Goal: Book appointment/travel/reservation

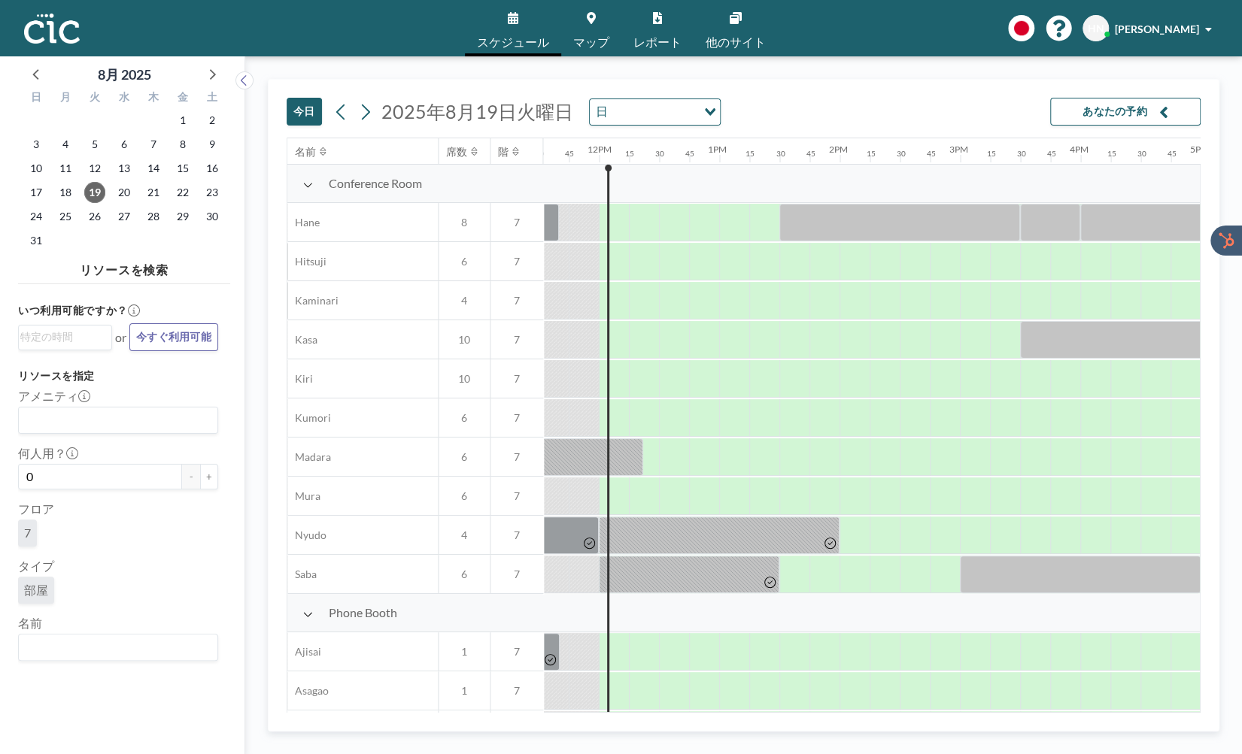
scroll to position [0, 1414]
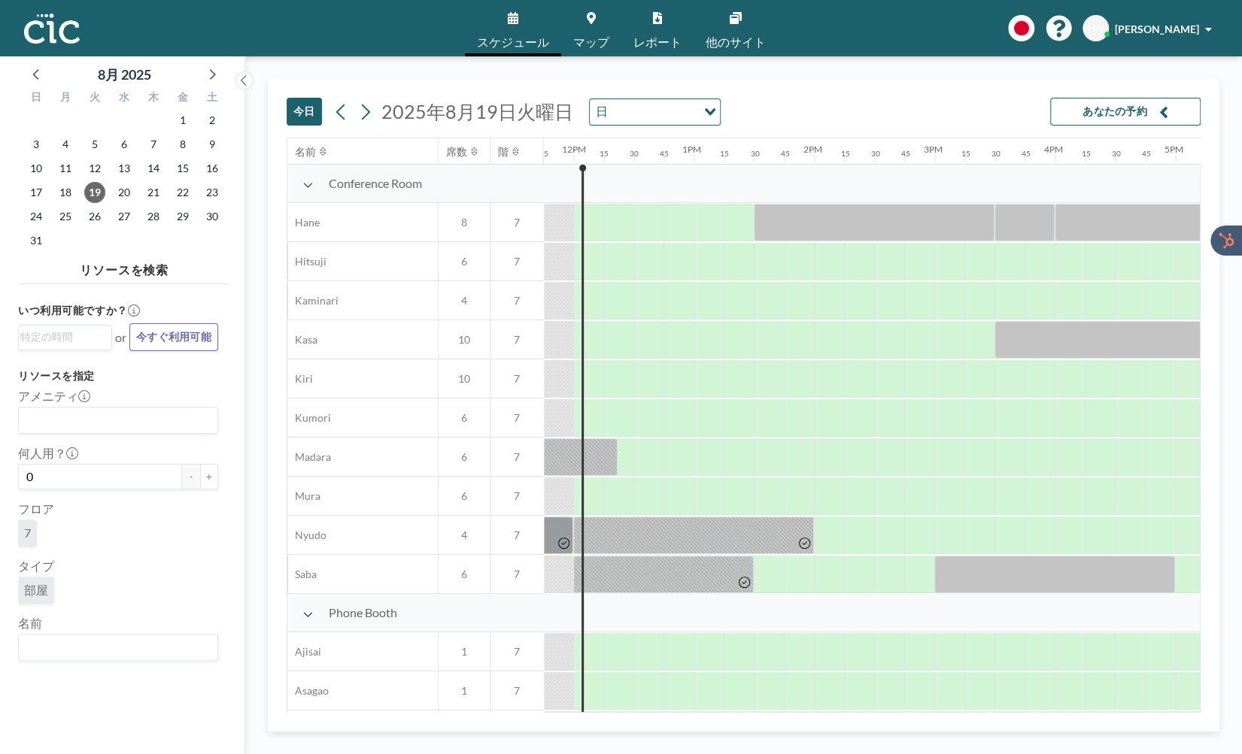
click at [1209, 156] on div "[DATE] [DATE] 日 Loading... あなたの予約 名前 席数 階 12AM 15 30 45 1AM 15 30 45 2AM 15 30 …" at bounding box center [743, 405] width 951 height 653
click at [1202, 608] on div "[DATE] [DATE] 日 Loading... あなたの予約 名前 席数 階 12AM 15 30 45 1AM 15 30 45 2AM 15 30 …" at bounding box center [743, 405] width 951 height 653
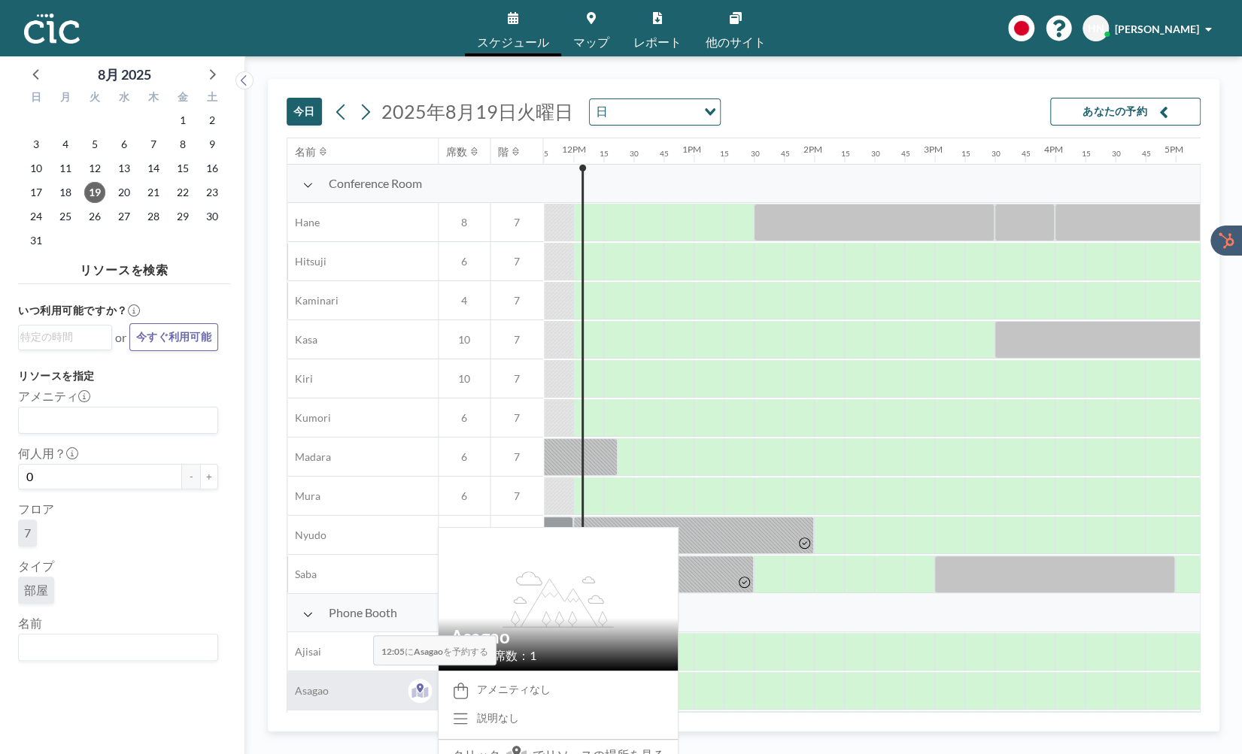
click at [361, 677] on div "Asagao" at bounding box center [362, 691] width 150 height 38
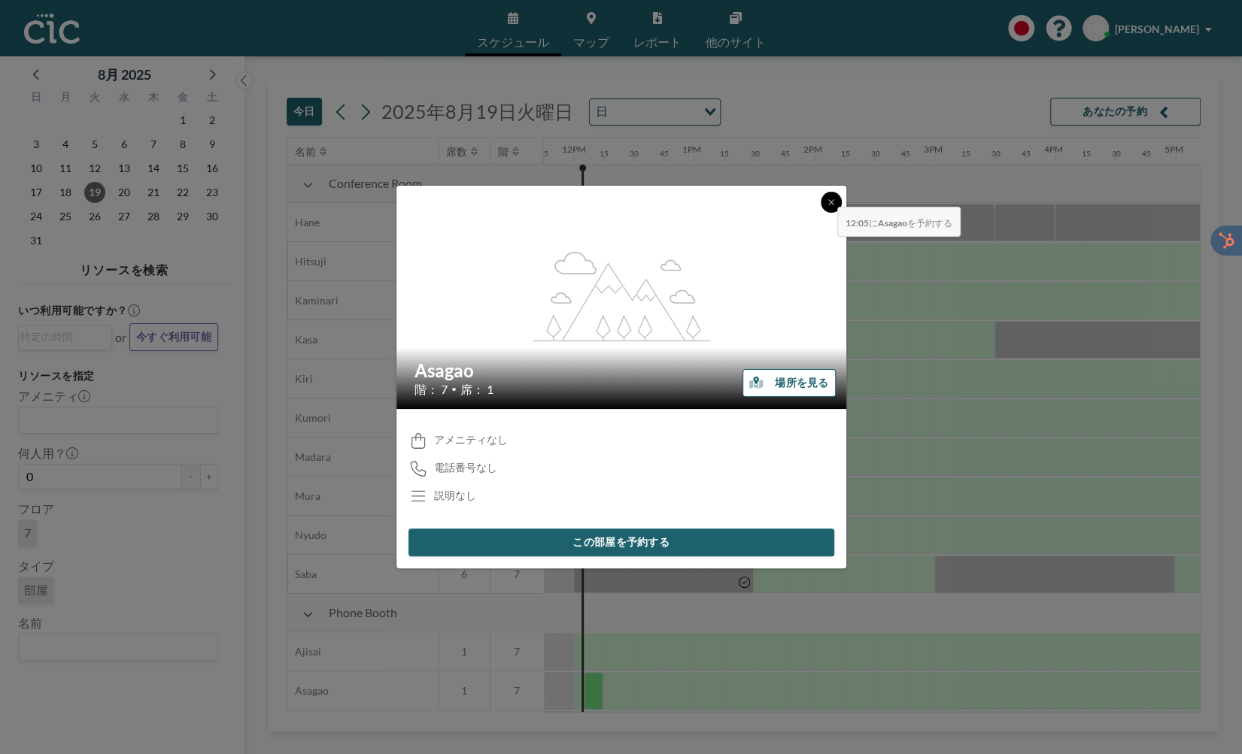
click at [826, 198] on icon at bounding box center [830, 202] width 9 height 9
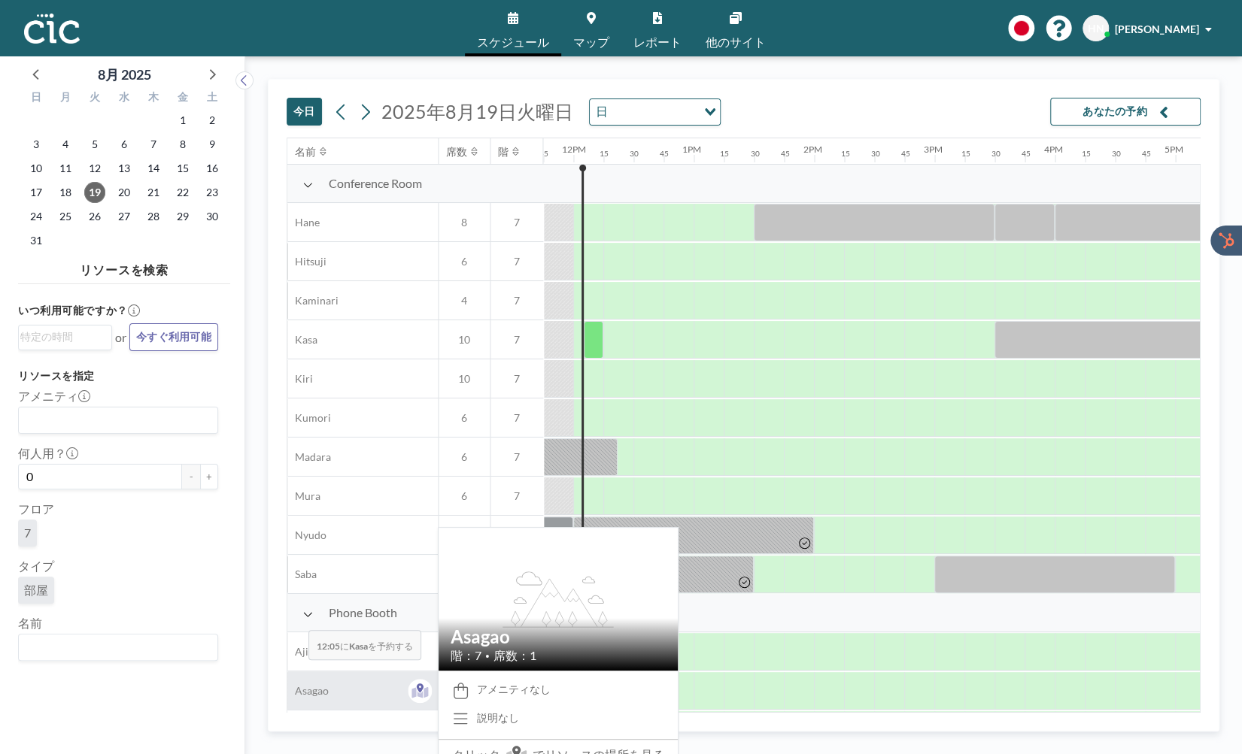
click at [296, 672] on div "Asagao" at bounding box center [362, 691] width 150 height 38
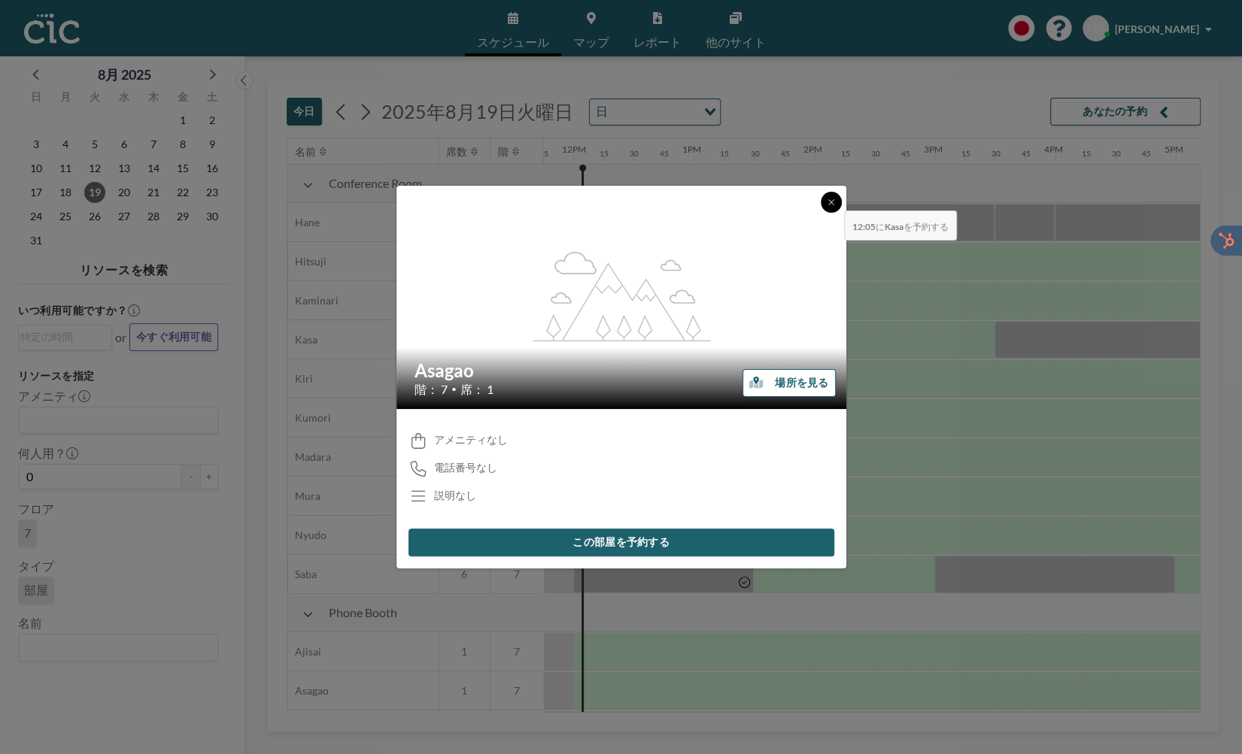
click at [832, 200] on icon at bounding box center [830, 202] width 9 height 9
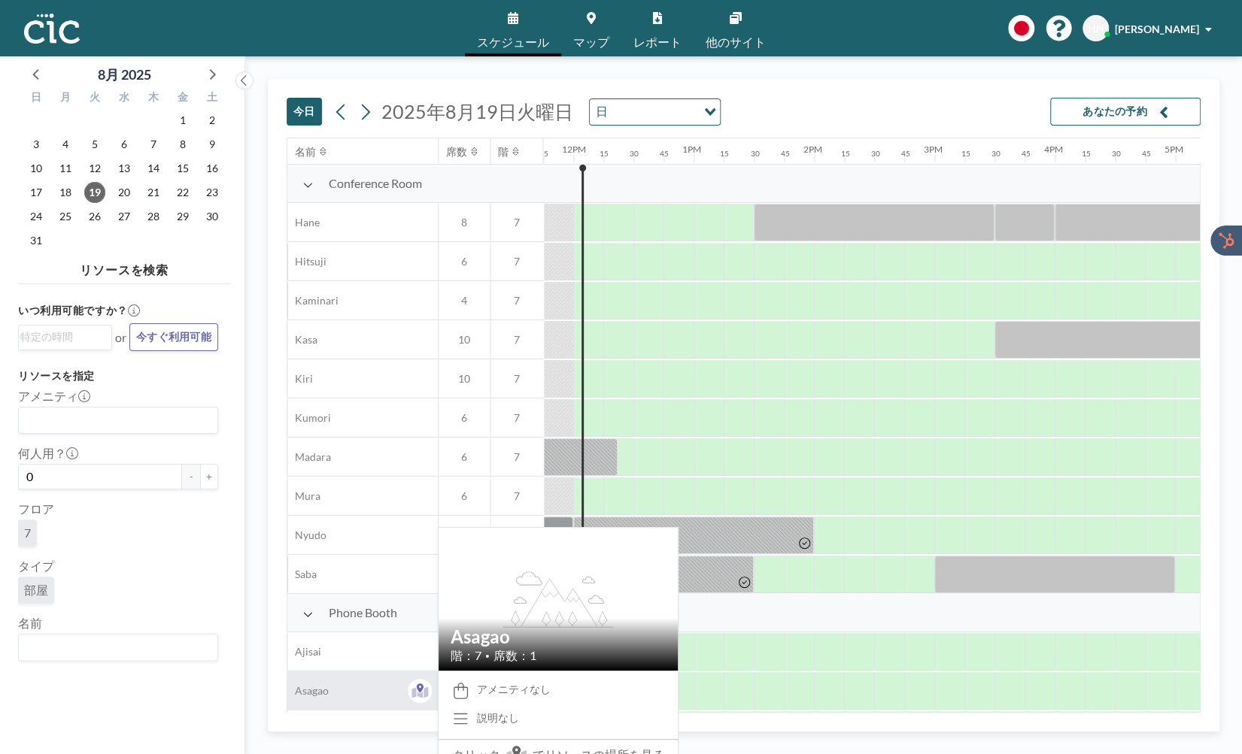
click at [342, 677] on div "Asagao" at bounding box center [362, 691] width 150 height 38
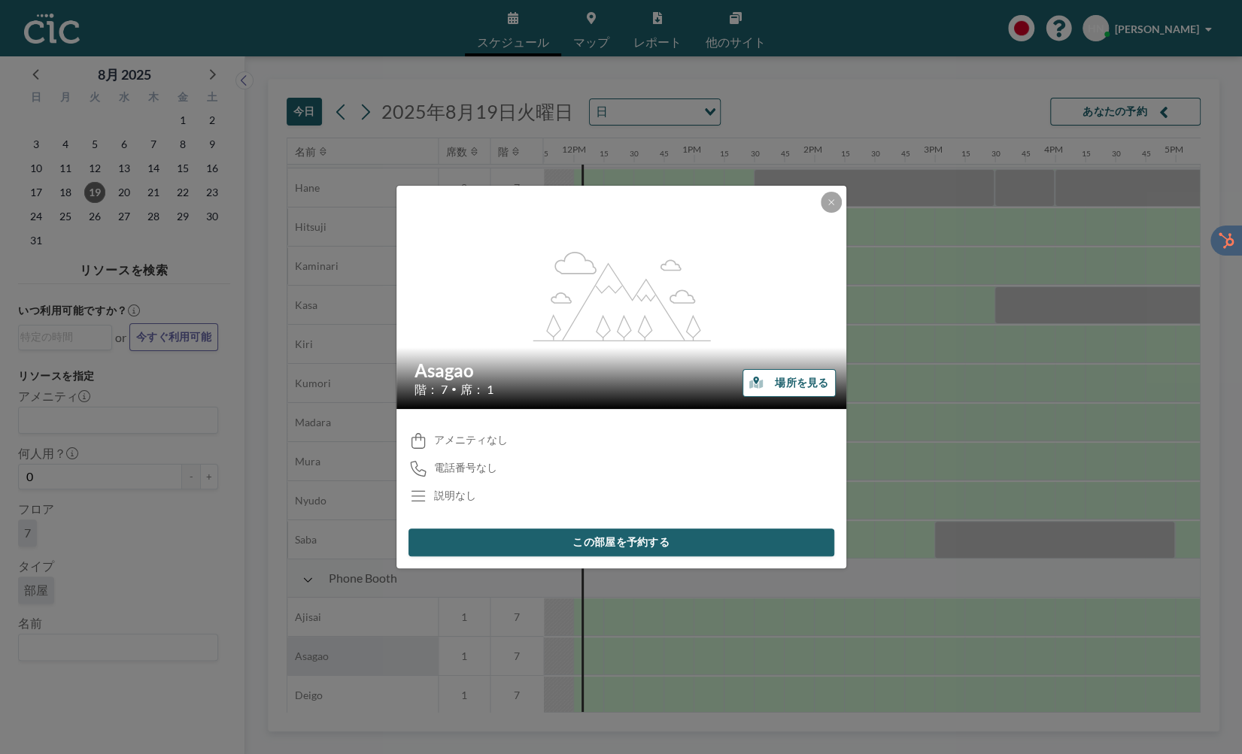
scroll to position [40, 1414]
click at [828, 203] on icon at bounding box center [830, 201] width 5 height 5
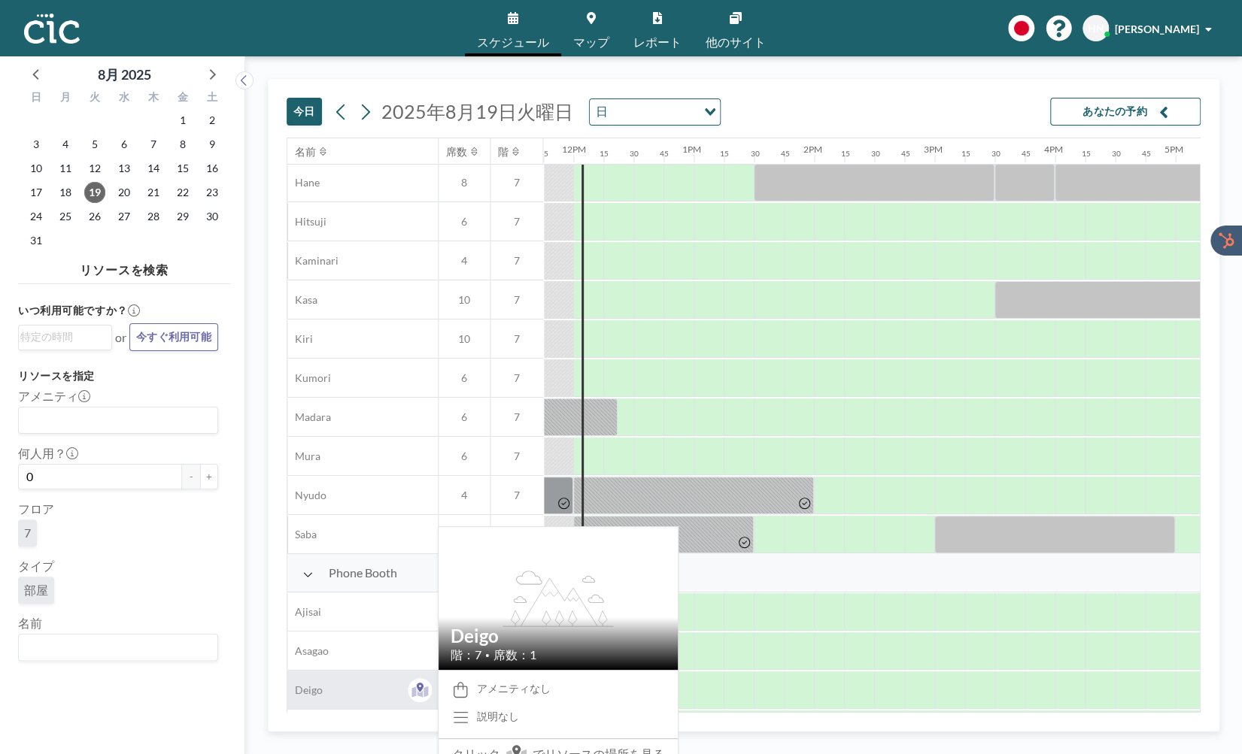
click at [317, 685] on span "Deigo" at bounding box center [304, 691] width 35 height 14
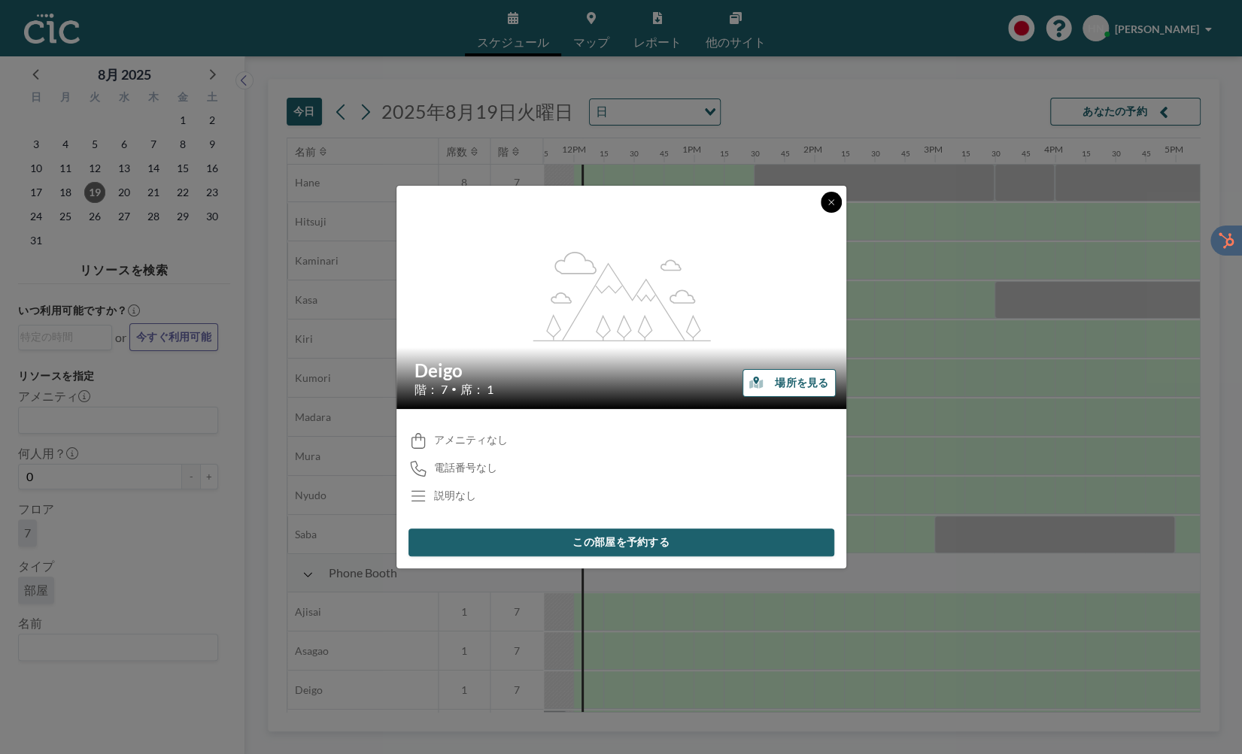
click at [831, 203] on icon at bounding box center [830, 202] width 9 height 9
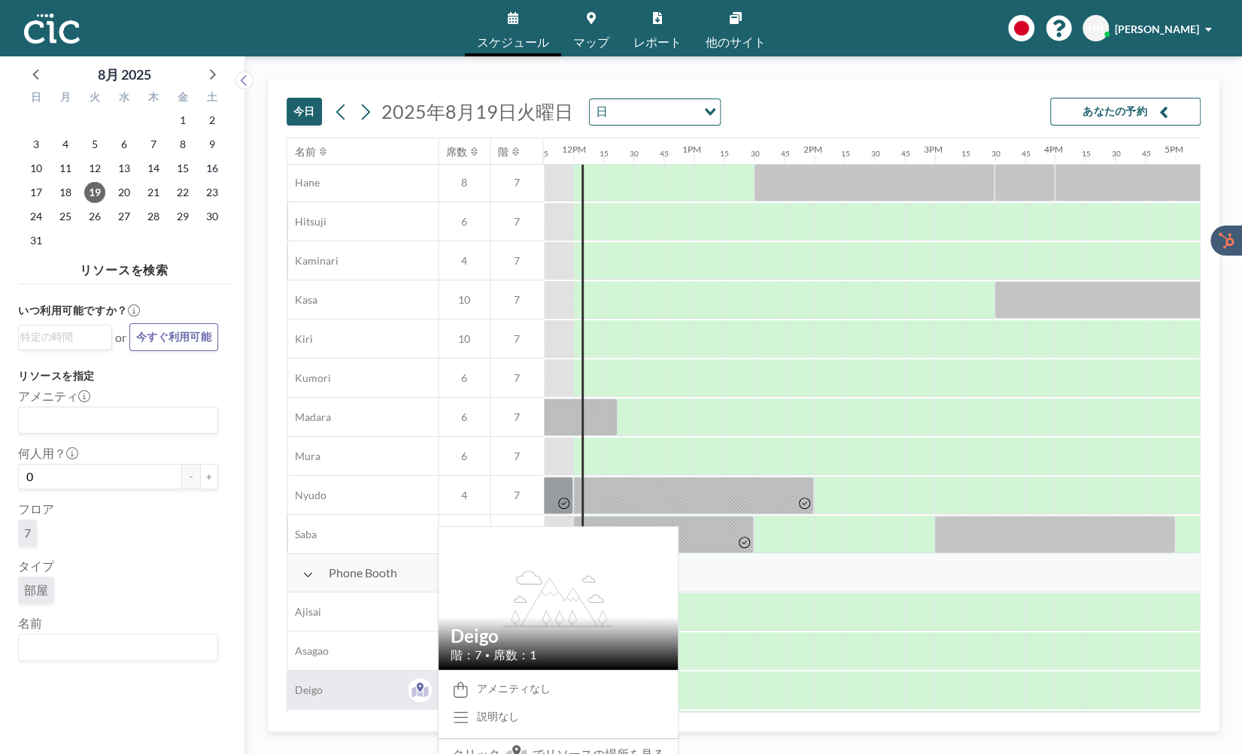
click at [336, 694] on div "Deigo" at bounding box center [362, 690] width 150 height 38
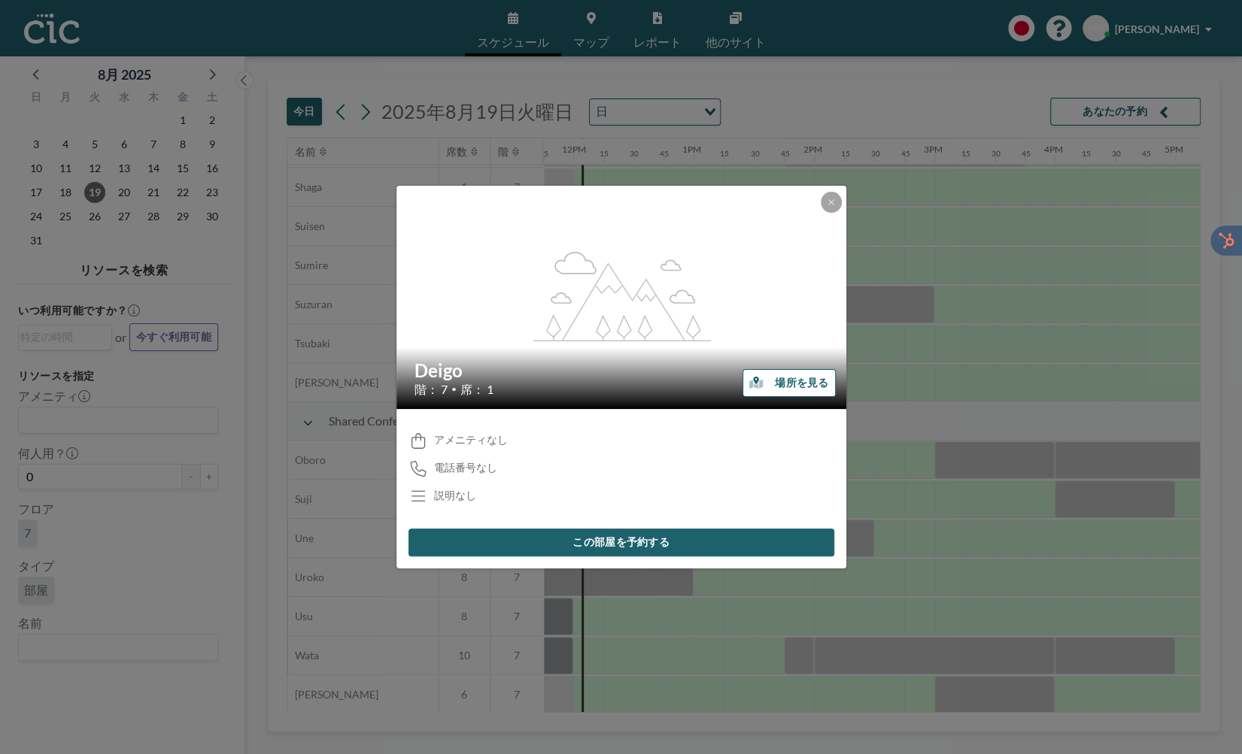
scroll to position [857, 1414]
click at [833, 206] on button at bounding box center [830, 202] width 21 height 21
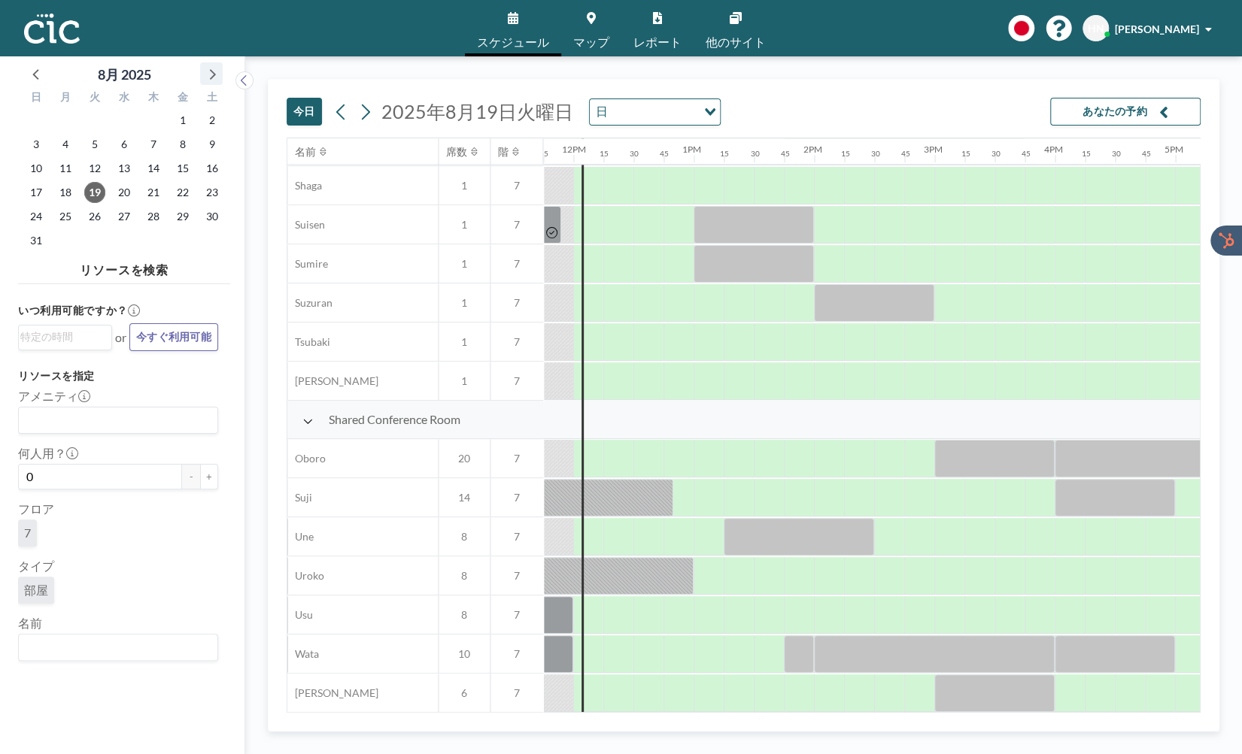
click at [215, 81] on icon at bounding box center [212, 74] width 20 height 20
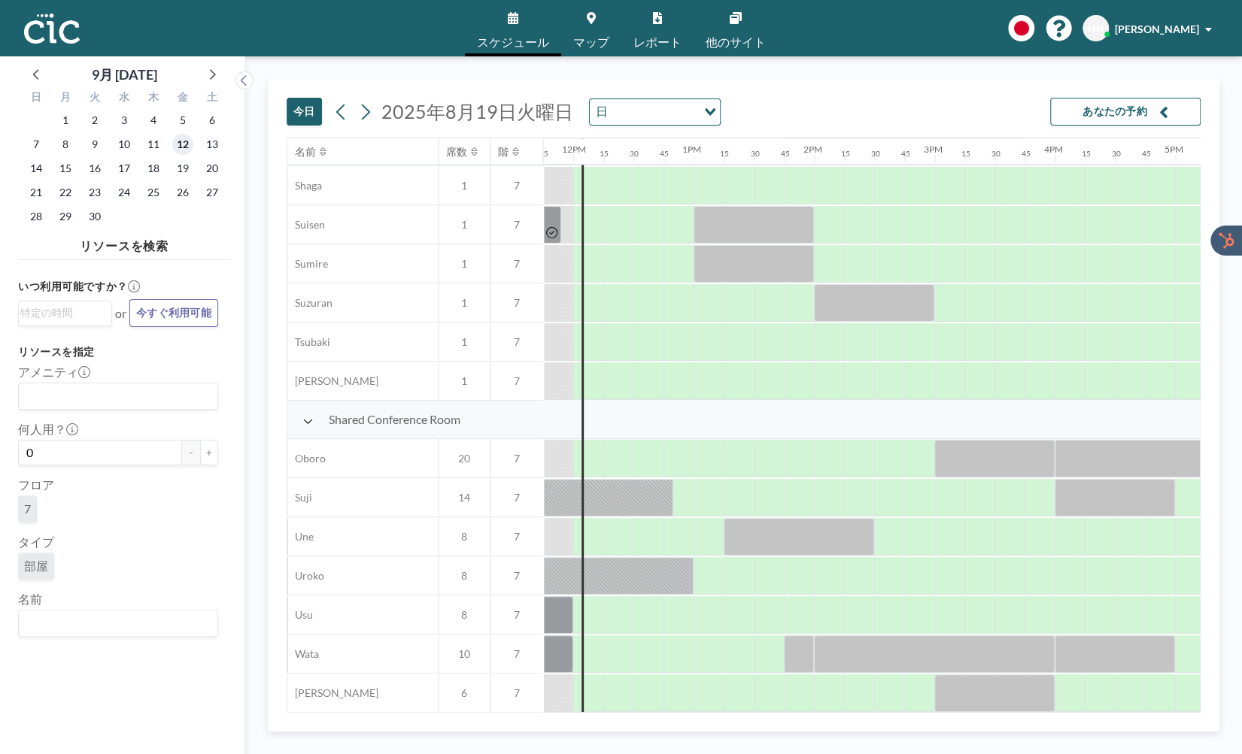
click at [186, 145] on span "12" at bounding box center [182, 144] width 21 height 21
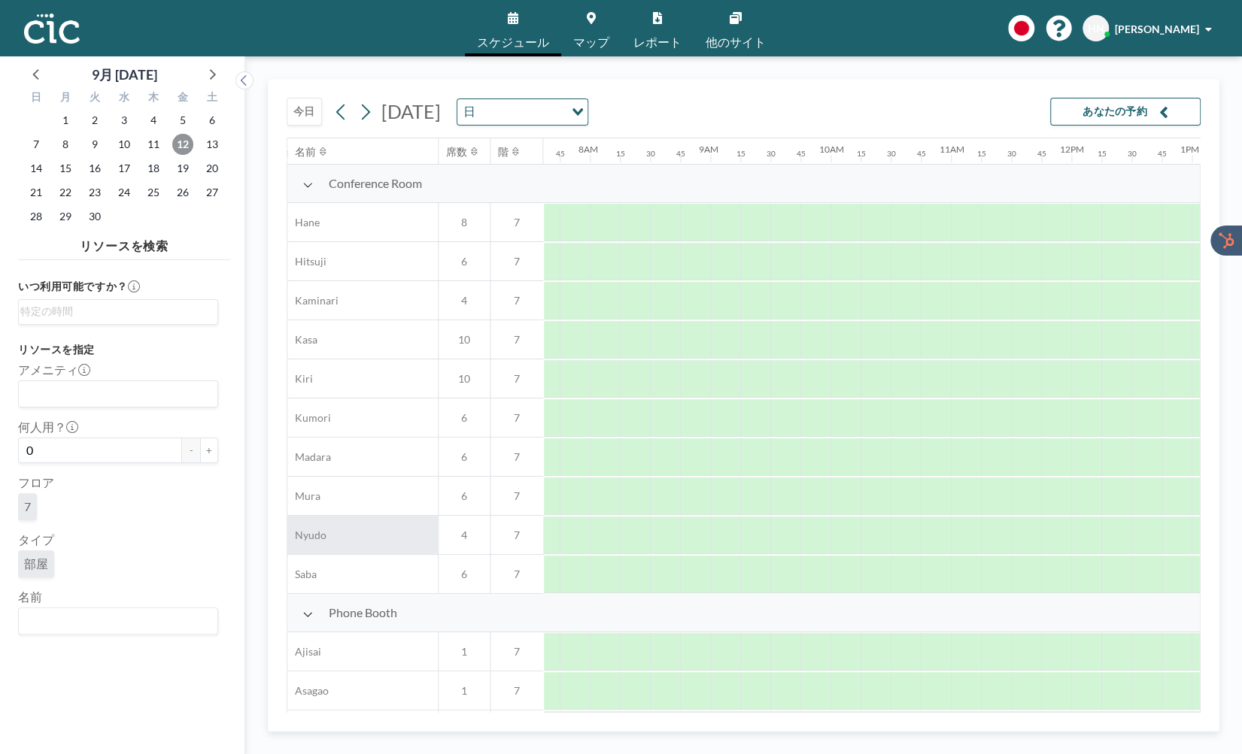
scroll to position [0, 933]
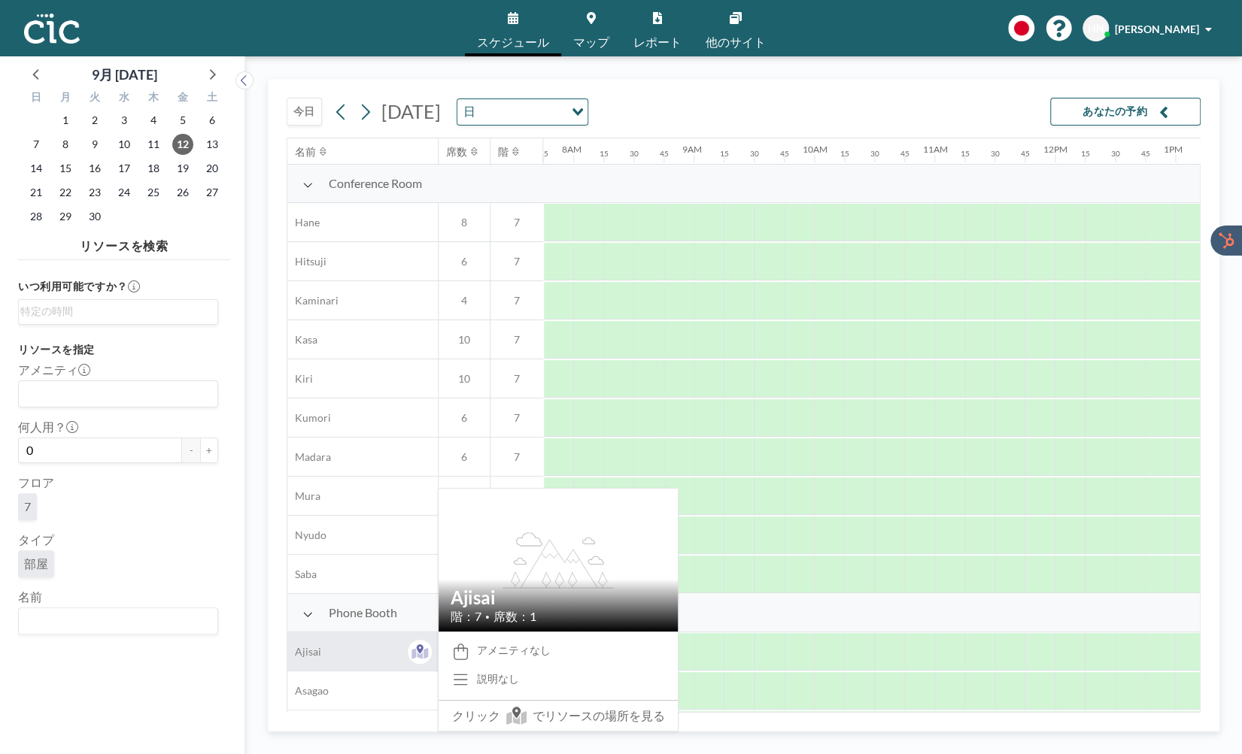
click at [350, 654] on div "Ajisai" at bounding box center [362, 651] width 150 height 38
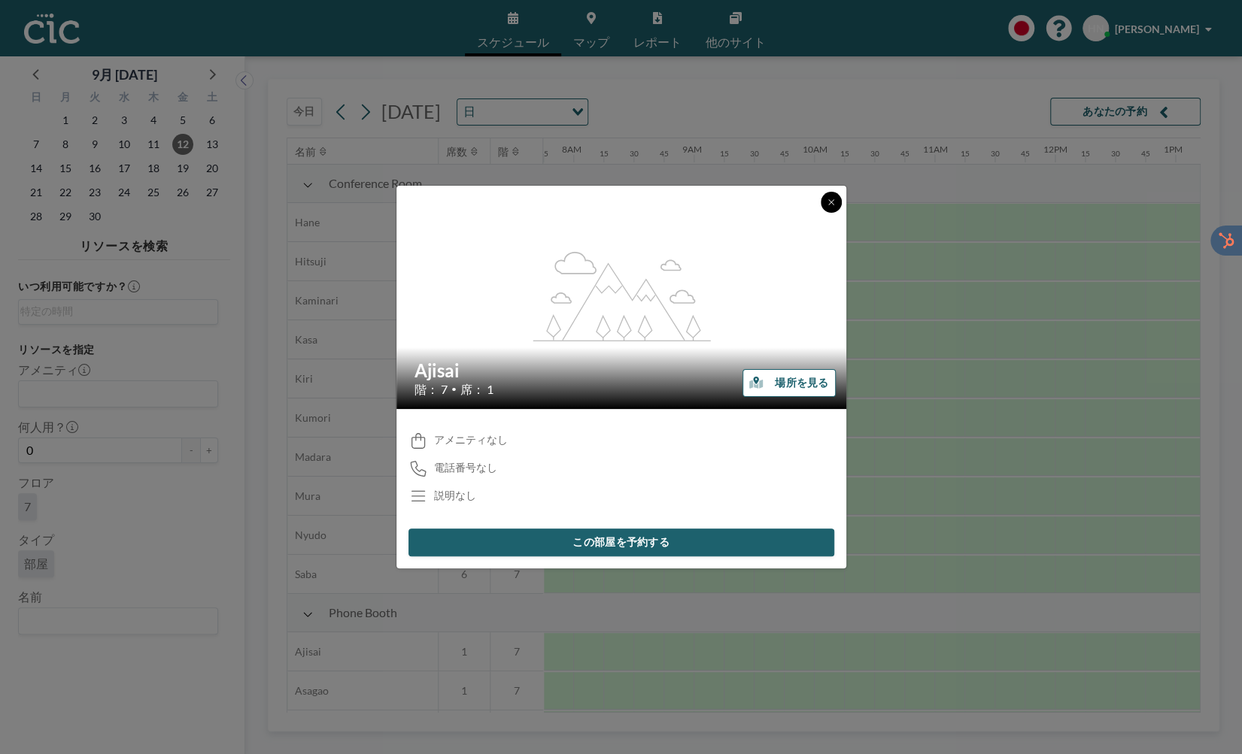
click at [838, 204] on button at bounding box center [830, 202] width 21 height 21
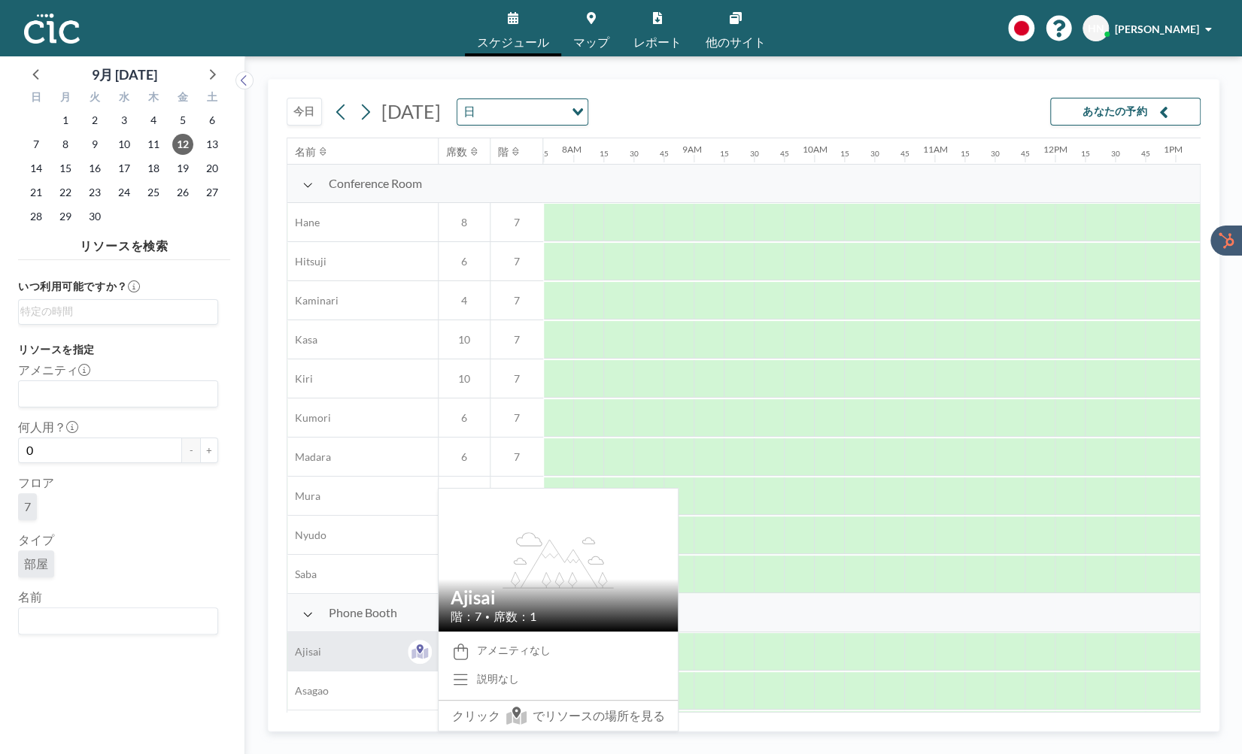
click at [306, 643] on div "Ajisai" at bounding box center [362, 651] width 150 height 38
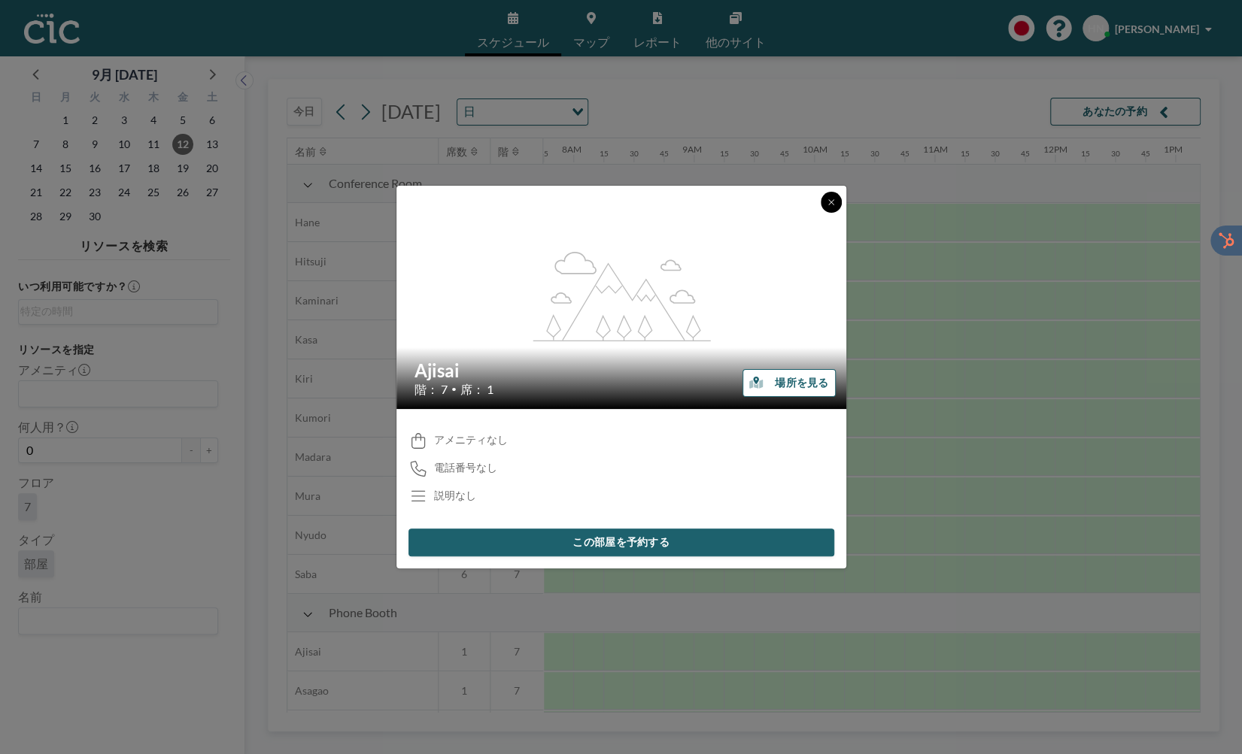
click at [833, 195] on button at bounding box center [830, 202] width 21 height 21
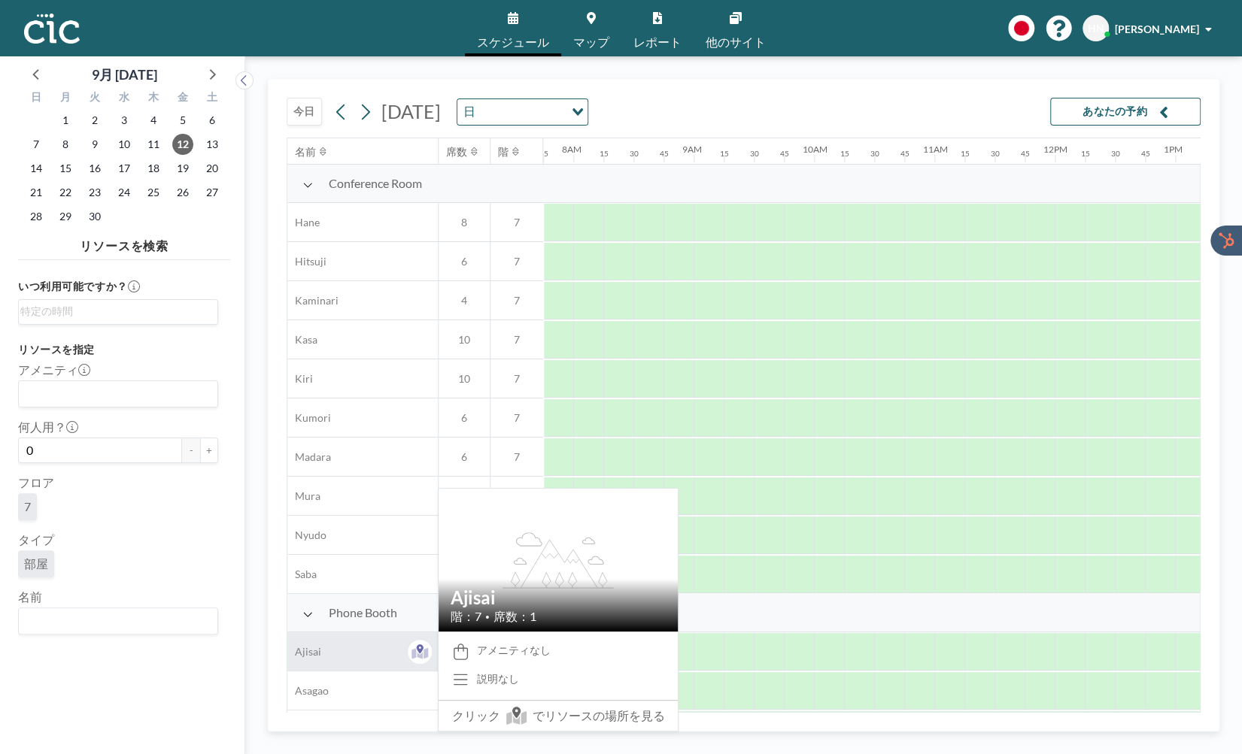
click at [312, 652] on span "Ajisai" at bounding box center [304, 652] width 34 height 14
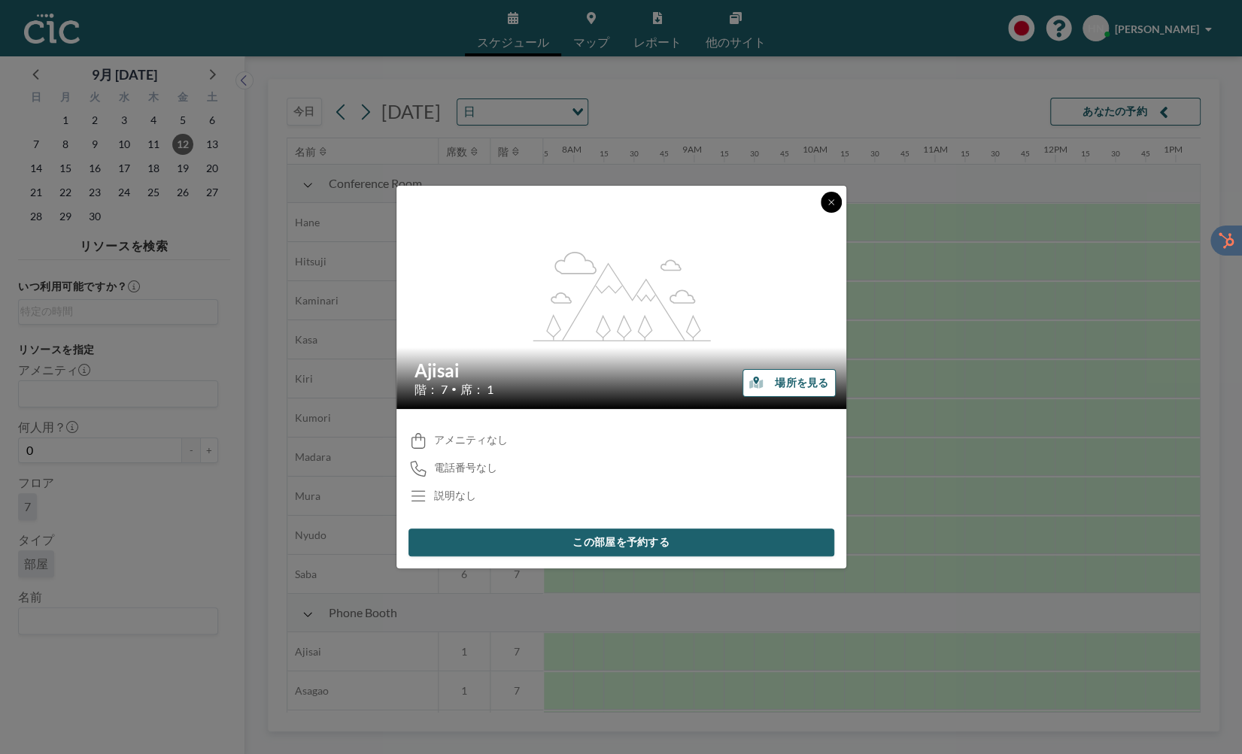
click at [828, 205] on icon at bounding box center [830, 202] width 9 height 9
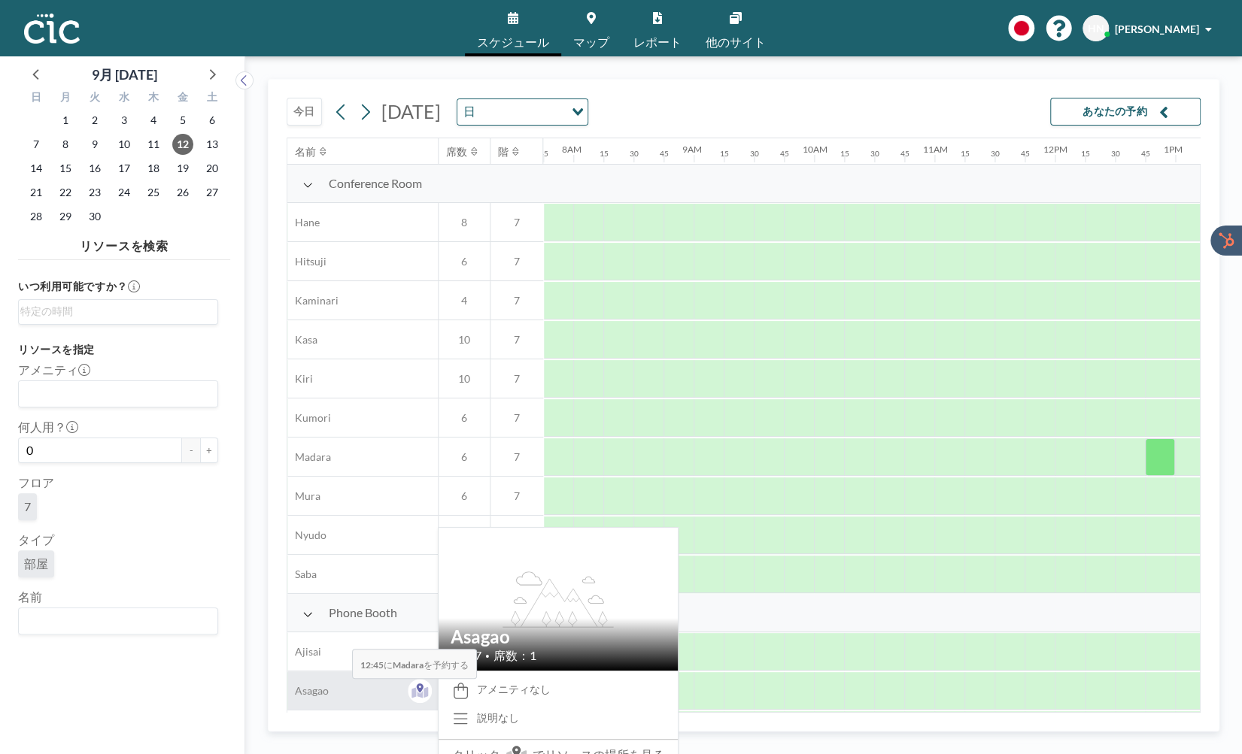
click at [340, 690] on div "Asagao" at bounding box center [362, 691] width 150 height 38
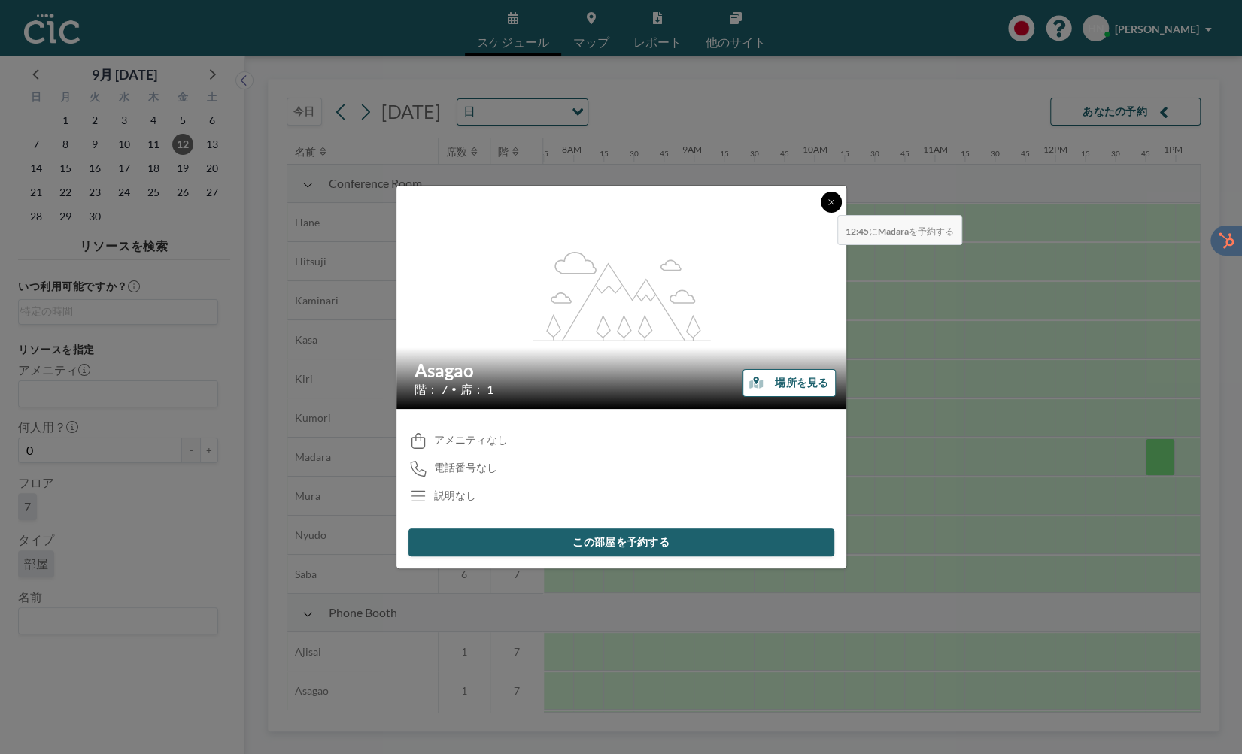
click at [825, 205] on button at bounding box center [830, 202] width 21 height 21
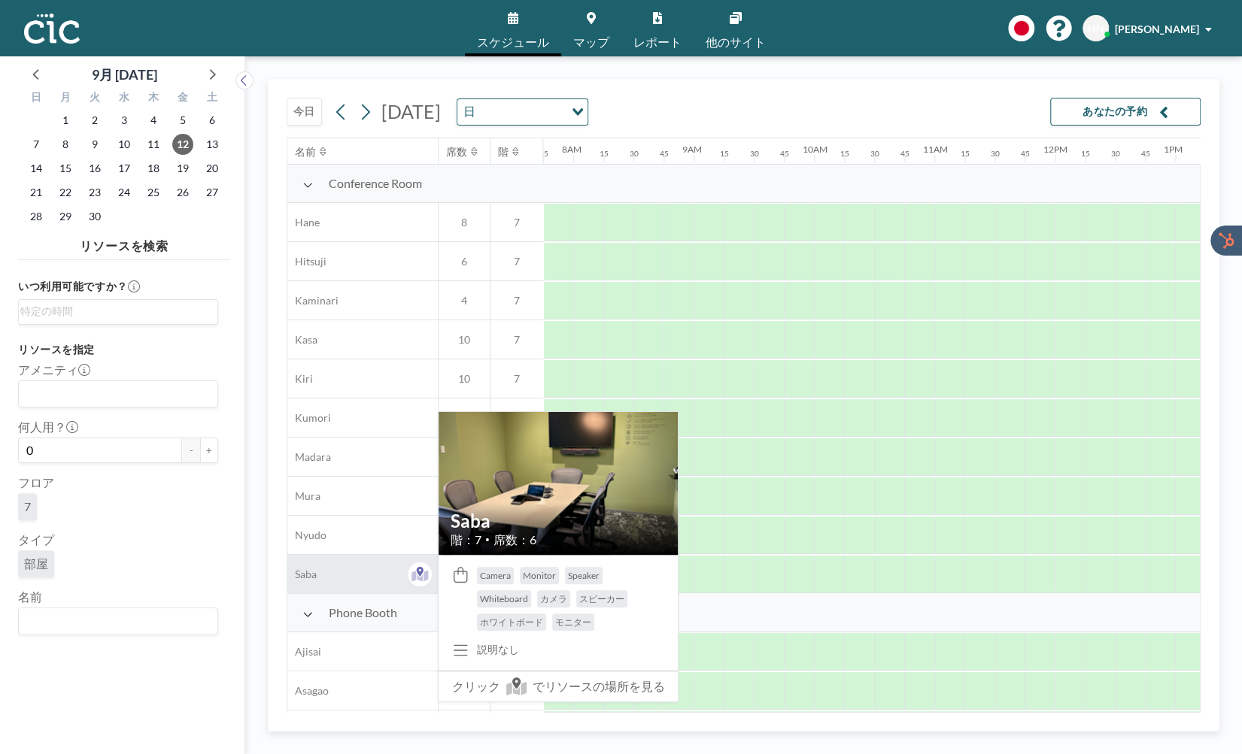
click at [361, 565] on div "Saba" at bounding box center [362, 574] width 150 height 38
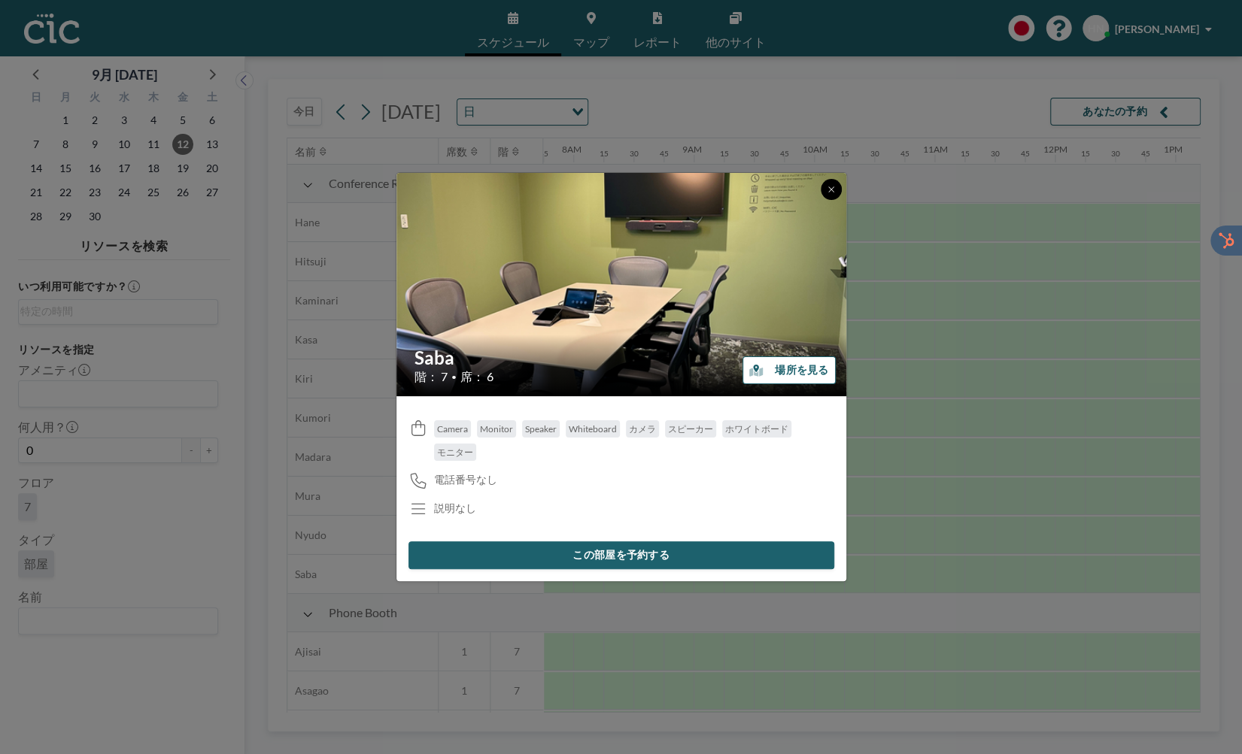
click at [830, 190] on icon at bounding box center [830, 189] width 9 height 9
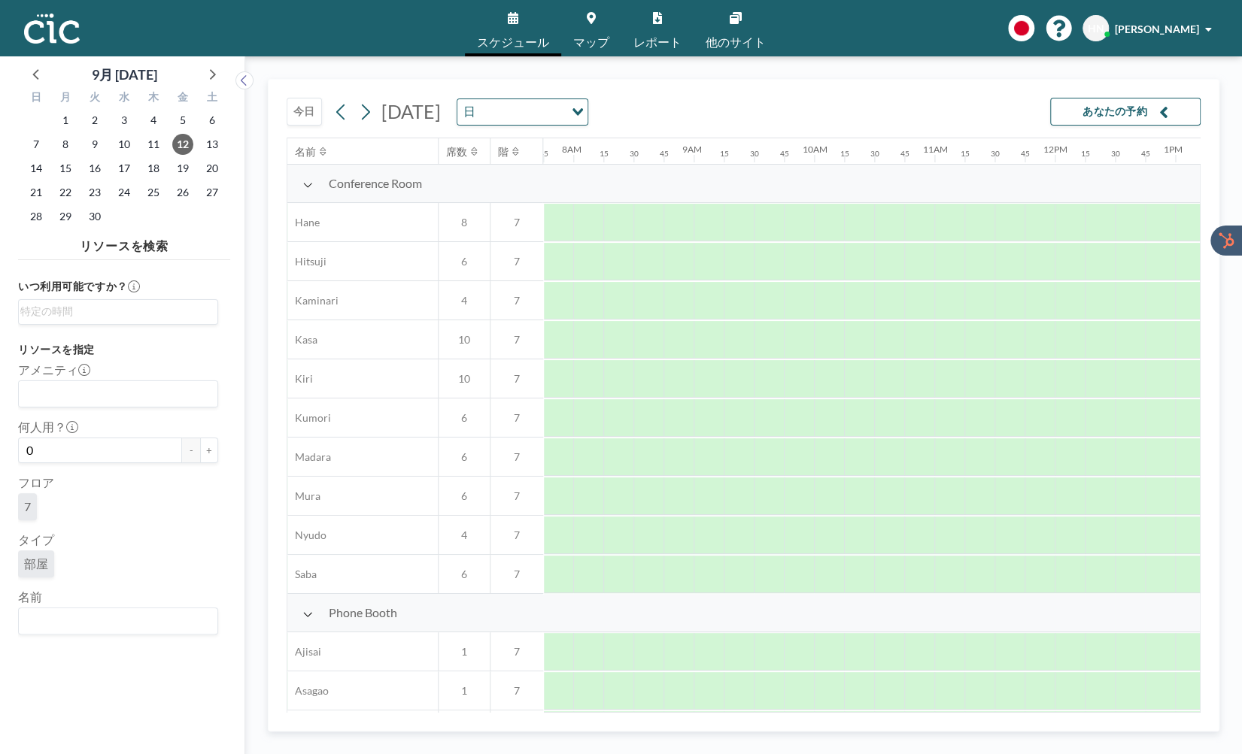
click at [1218, 647] on div "[DATE] [DATE] 日 Loading... あなたの予約 名前 席数 階 12AM 15 30 45 1AM 15 30 45 2AM 15 30 …" at bounding box center [743, 405] width 951 height 653
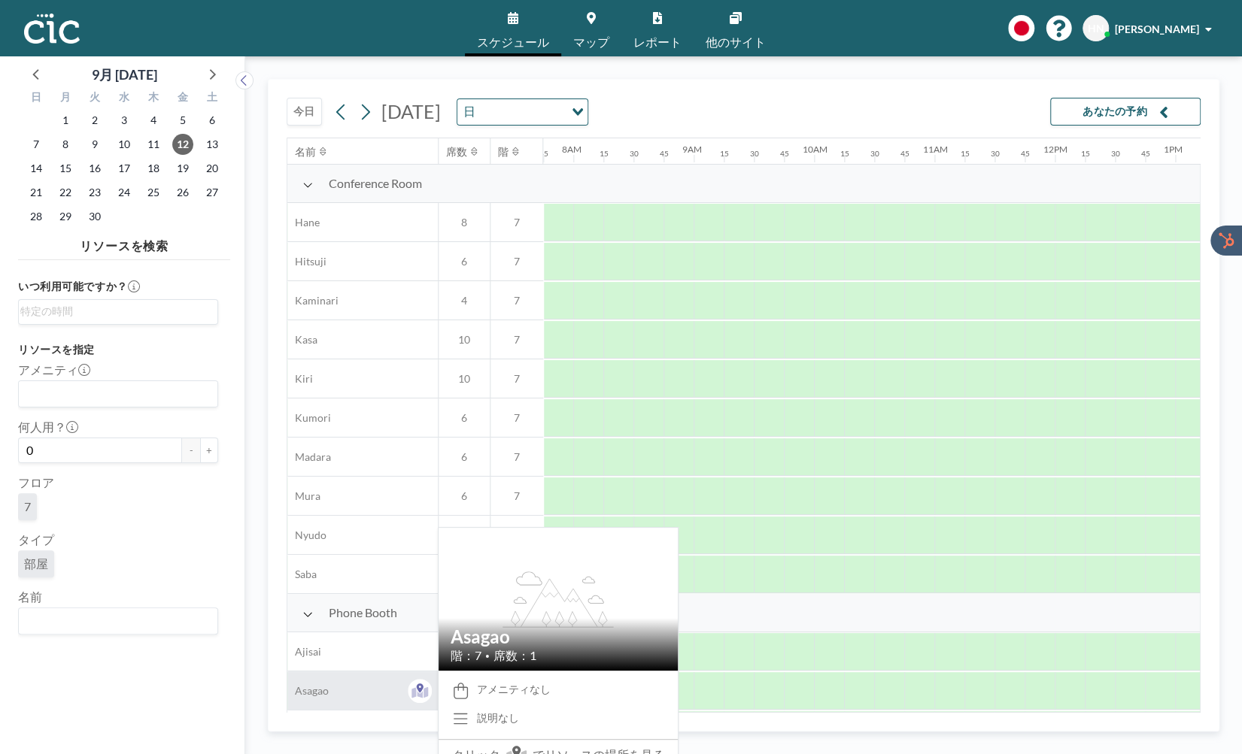
click at [384, 690] on div "Asagao" at bounding box center [362, 691] width 150 height 38
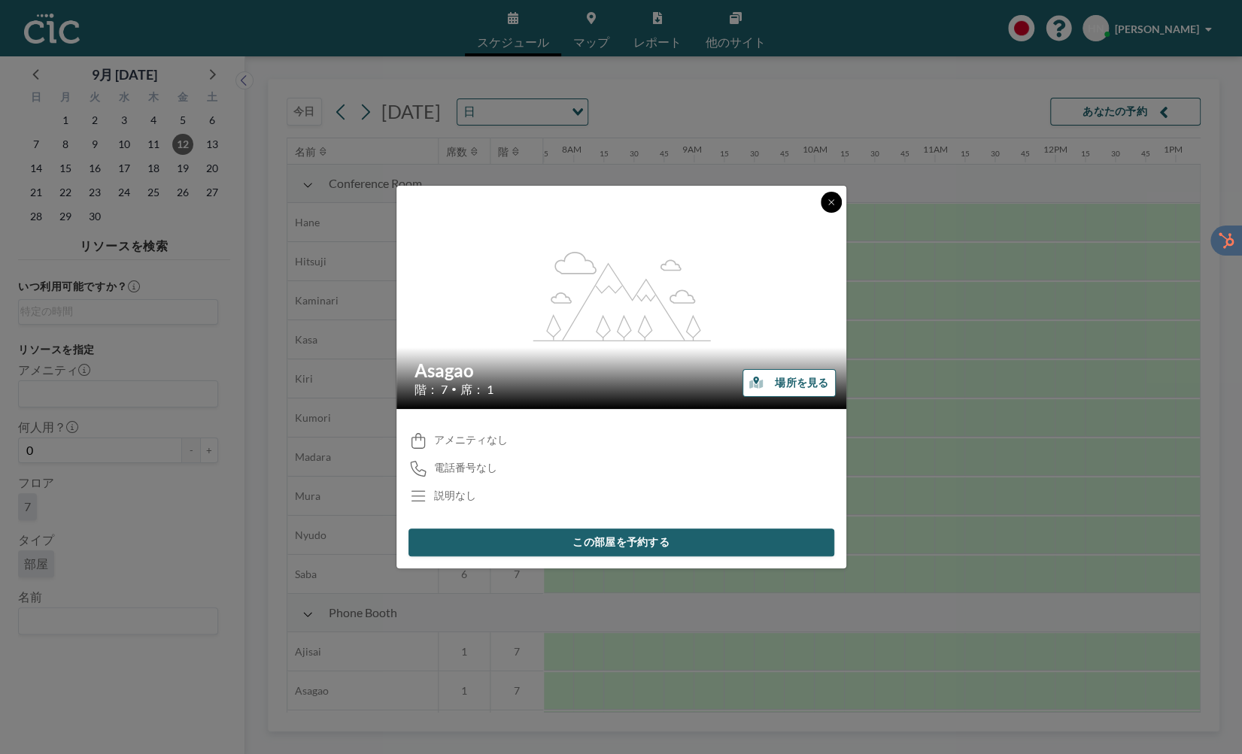
click at [832, 199] on icon at bounding box center [830, 201] width 5 height 5
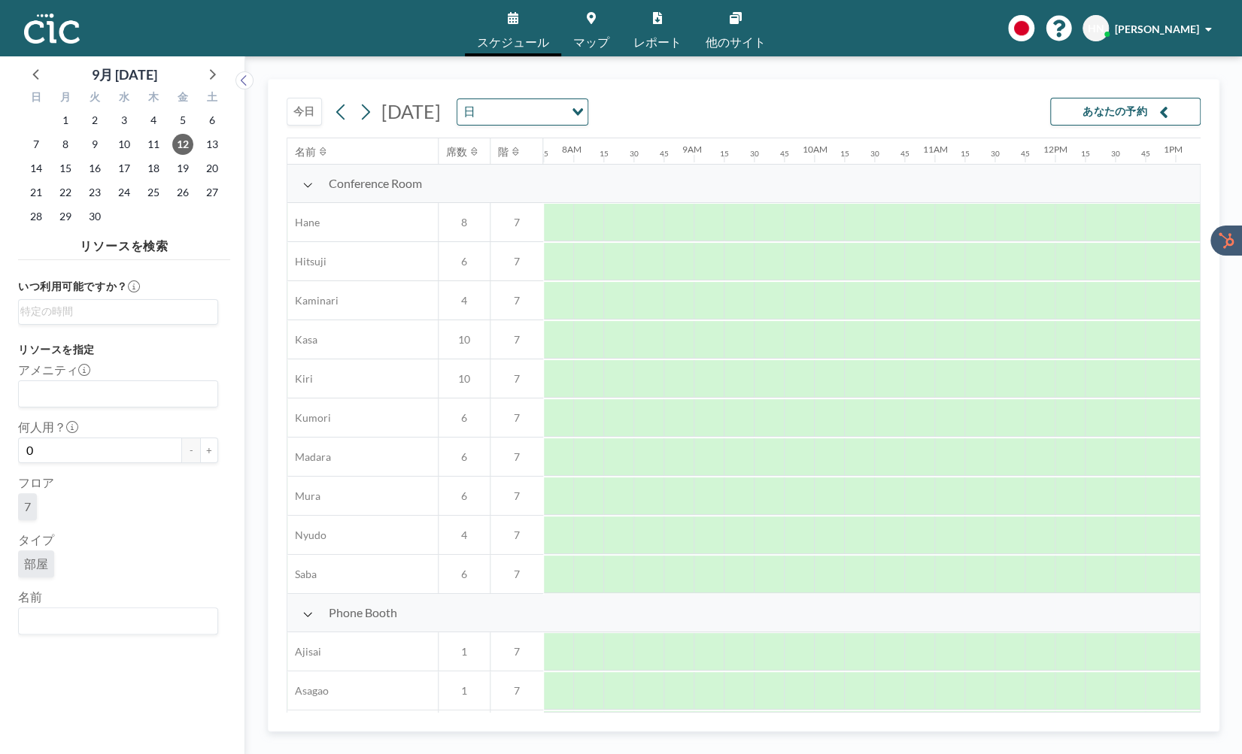
click at [393, 611] on span "Phone Booth" at bounding box center [363, 612] width 68 height 15
click at [424, 614] on div "Phone Booth" at bounding box center [414, 613] width 255 height 38
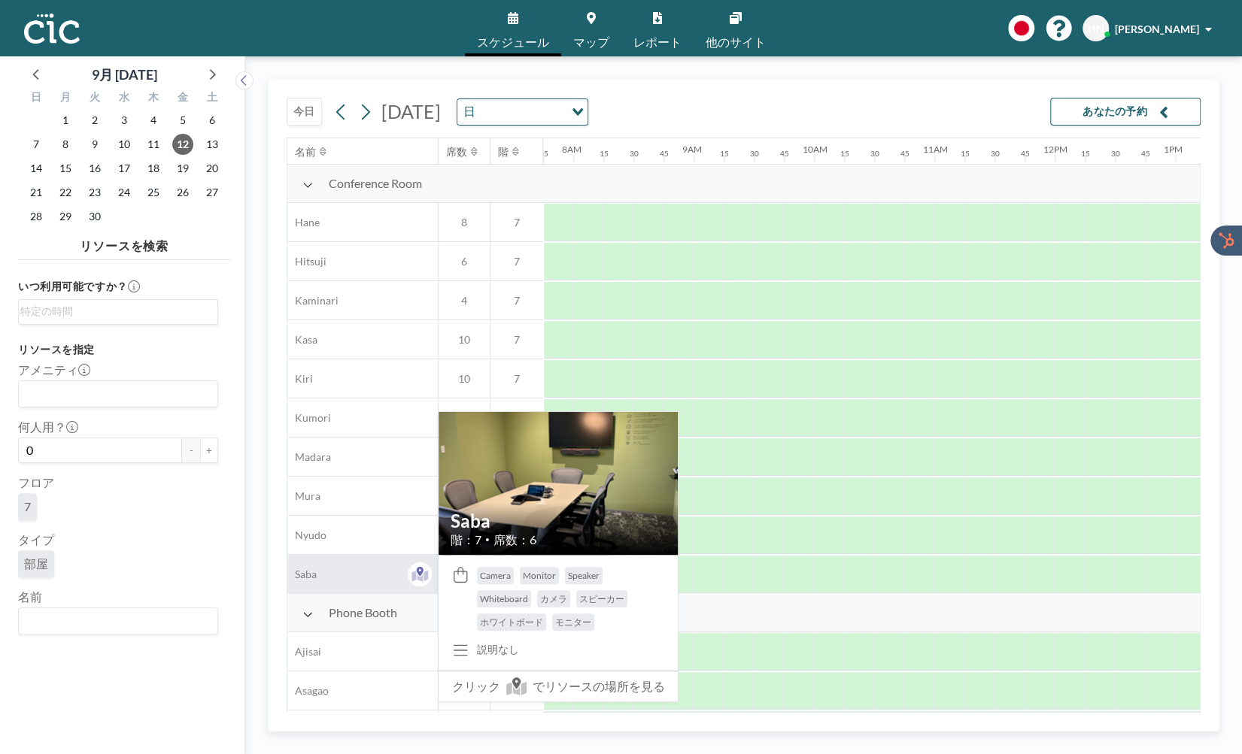
click at [343, 570] on div "Saba" at bounding box center [362, 574] width 150 height 38
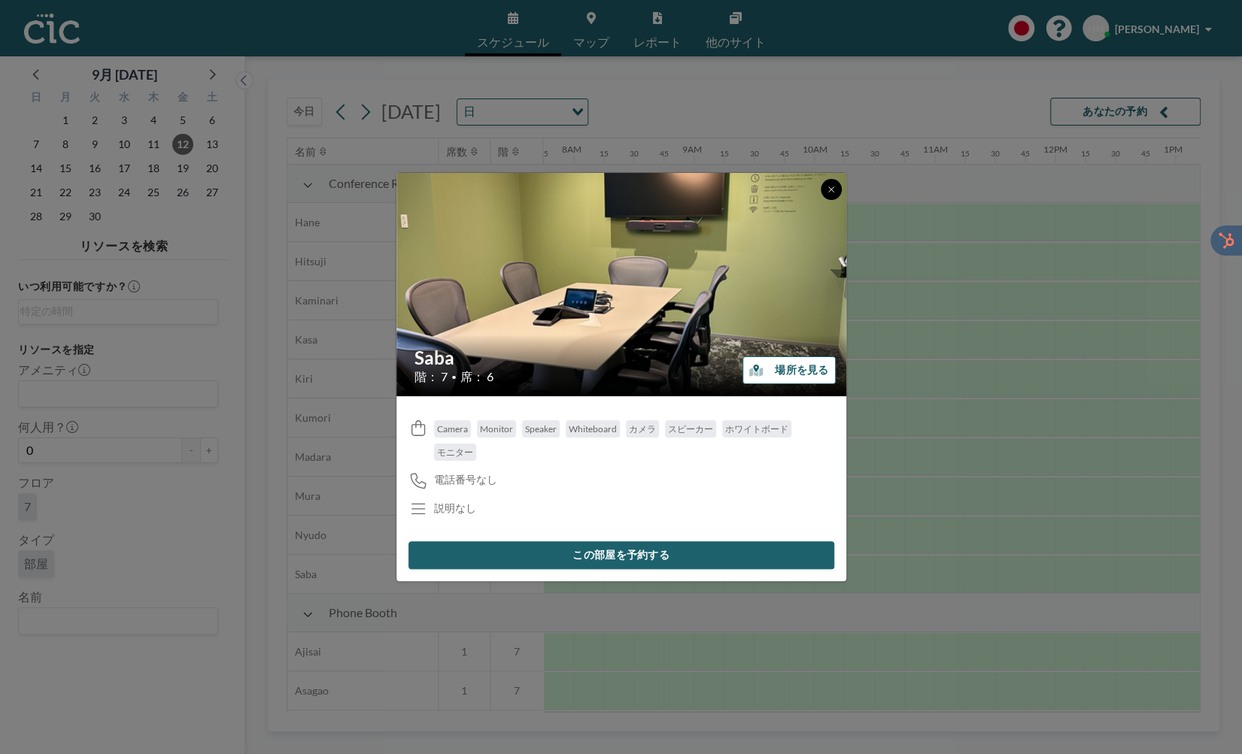
click at [829, 193] on icon at bounding box center [830, 189] width 9 height 9
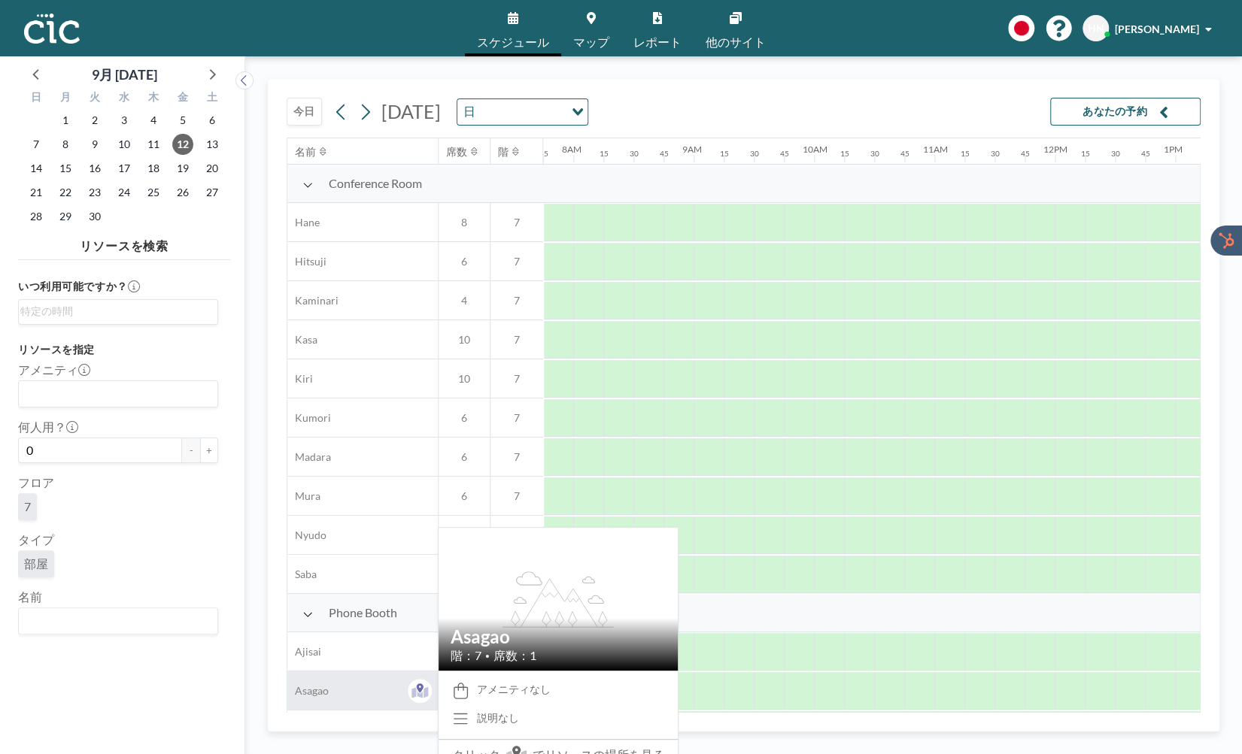
drag, startPoint x: 373, startPoint y: 670, endPoint x: 370, endPoint y: 688, distance: 18.3
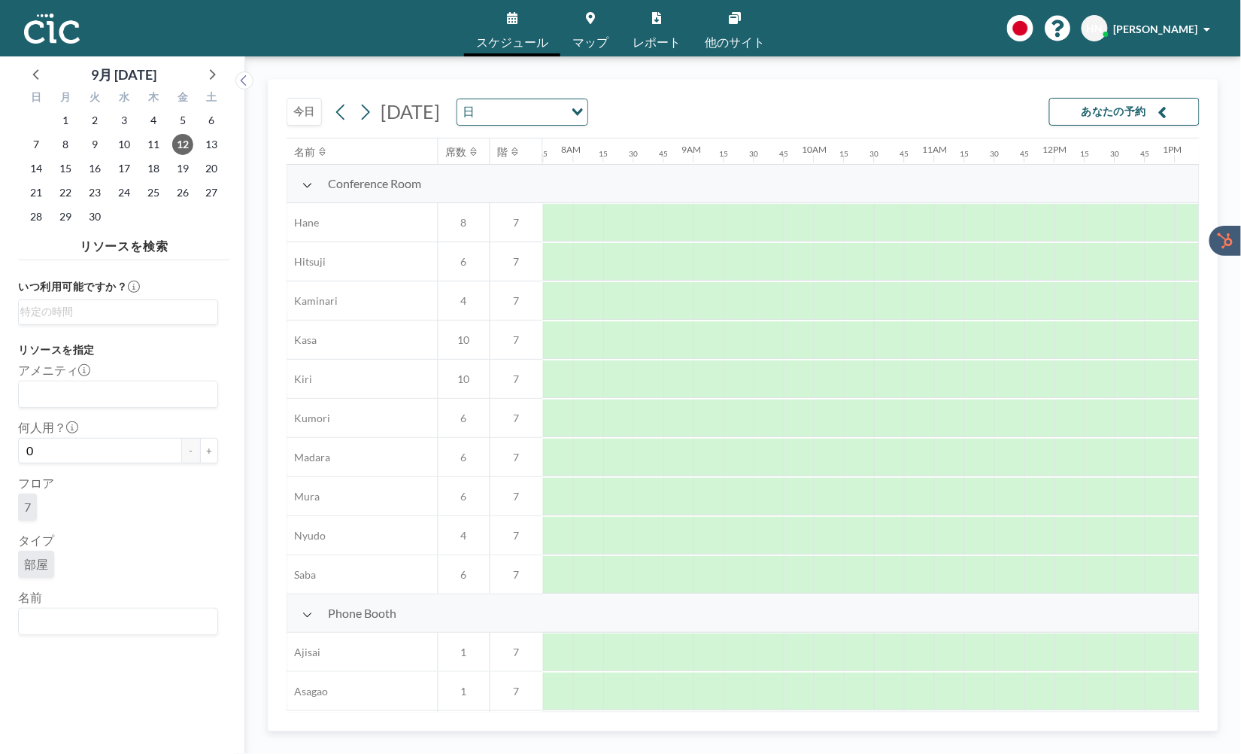
click at [911, 117] on div "[DATE] [DATE] 日 Loading... あなたの予約" at bounding box center [743, 109] width 913 height 58
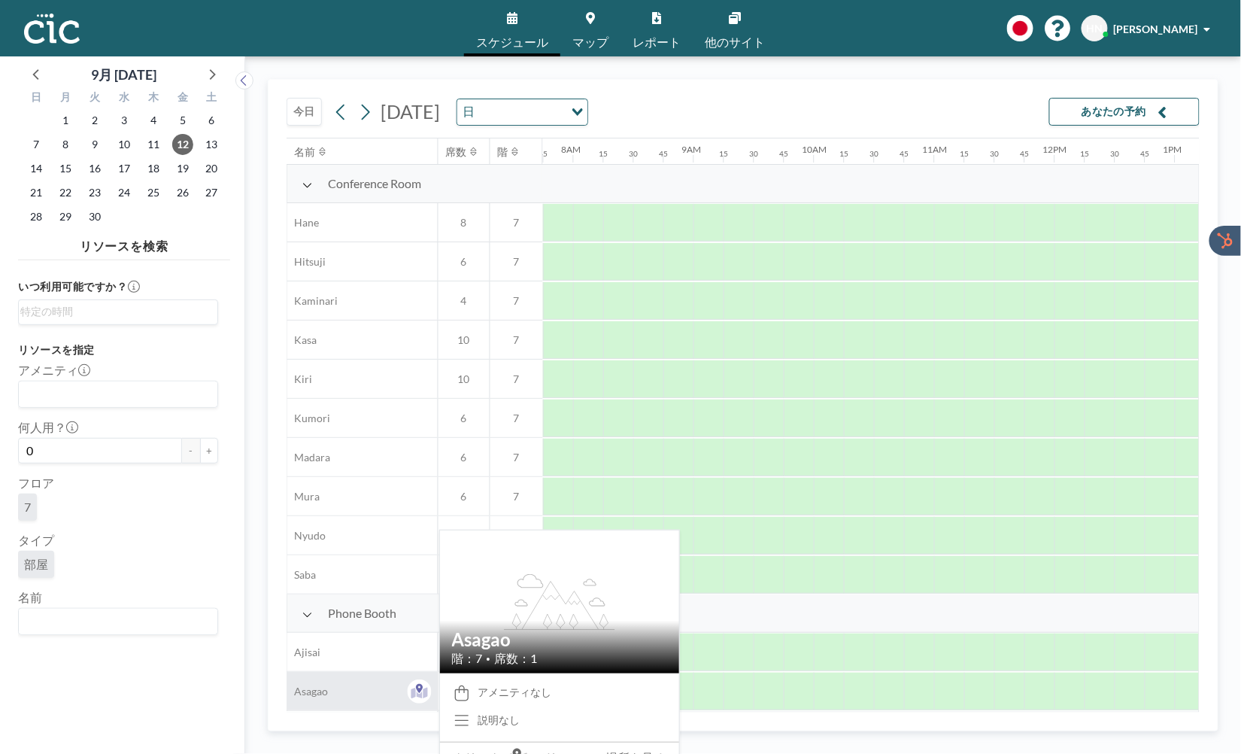
click at [378, 686] on div "Asagao" at bounding box center [362, 691] width 150 height 38
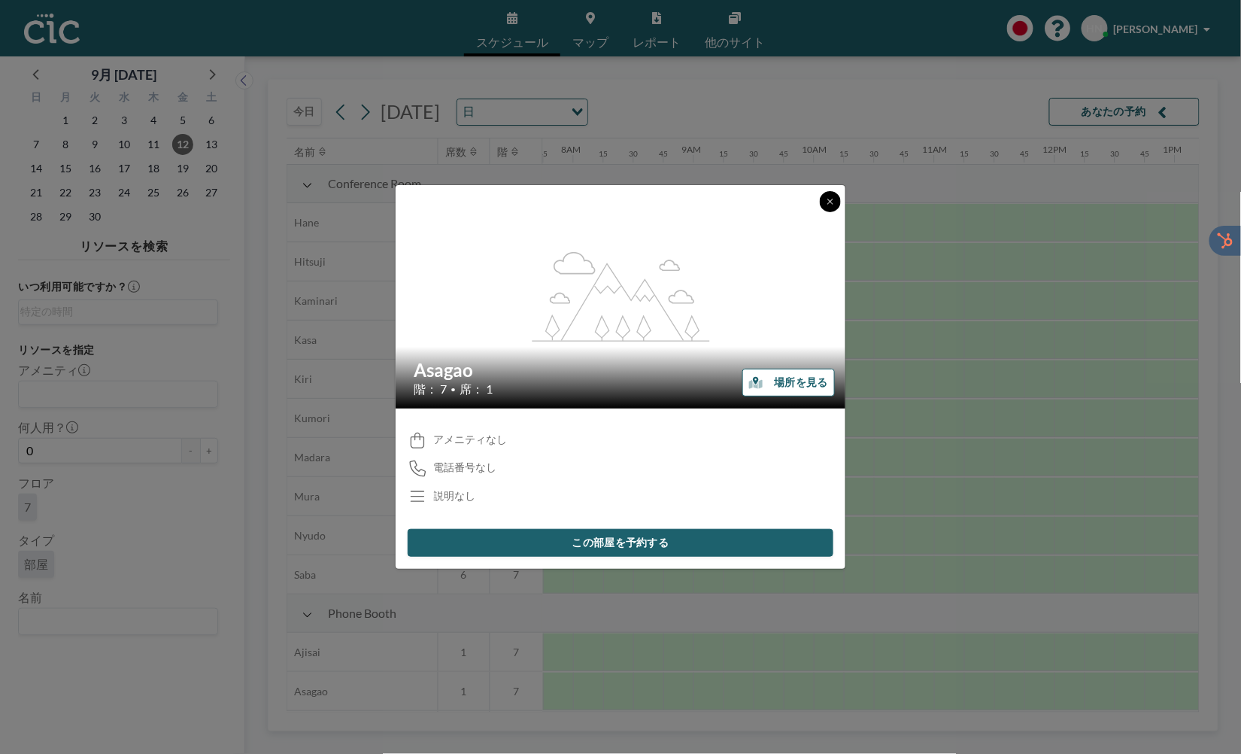
click at [835, 208] on button at bounding box center [830, 201] width 21 height 21
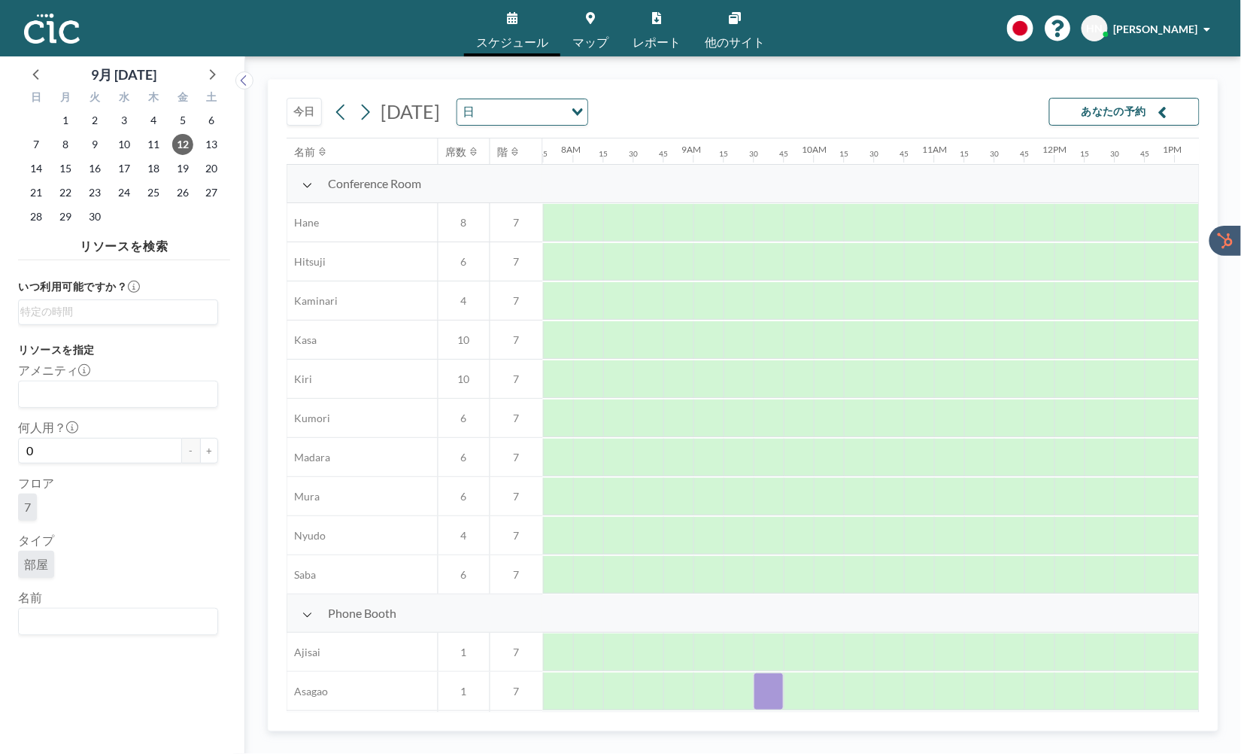
drag, startPoint x: 778, startPoint y: 686, endPoint x: 776, endPoint y: 757, distance: 71.5
click at [776, 754] on html "スケジュール マップ レポート 他のサイト English Polski 日本語 Españ[PERSON_NAME] 9月 [DATE] 日 月 火 [PE…" at bounding box center [620, 377] width 1241 height 754
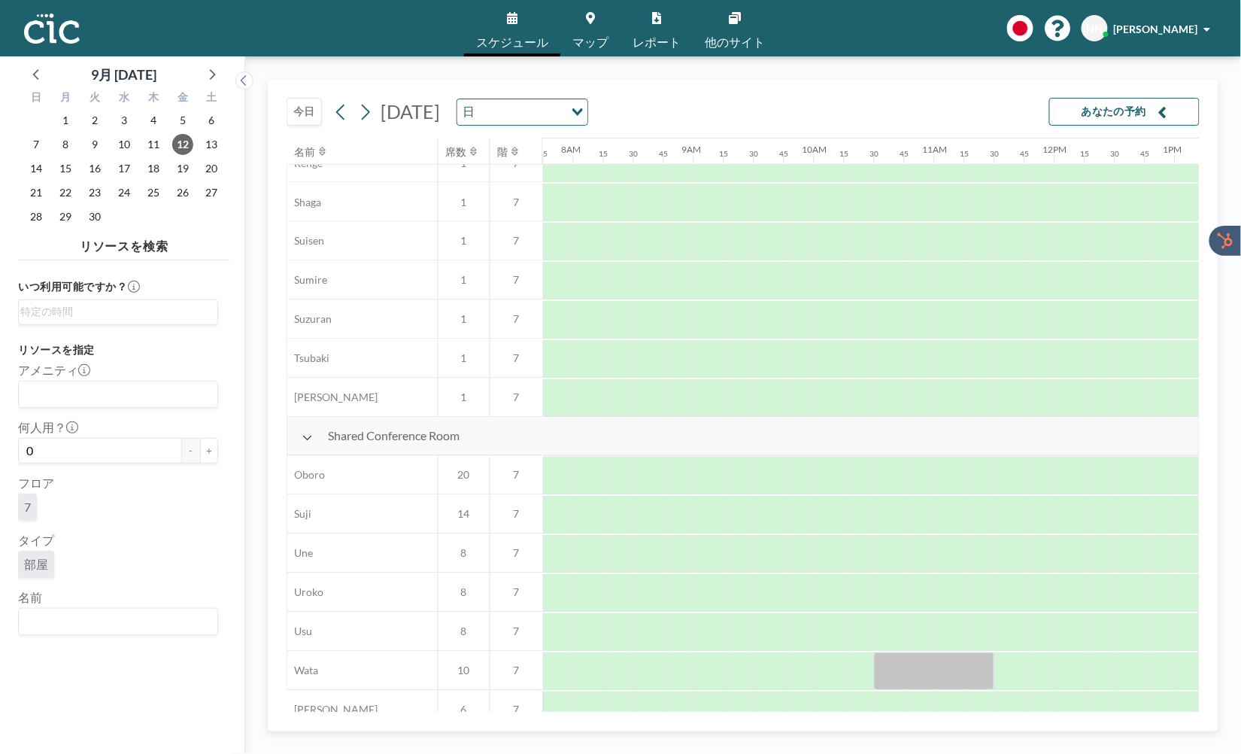
scroll to position [842, 933]
click at [1204, 470] on div "[DATE] [DATE] 日 Loading... あなたの予約 名前 席数 階 12AM 15 30 45 1AM 15 30 45 2AM 15 30 …" at bounding box center [743, 405] width 951 height 652
drag, startPoint x: 1066, startPoint y: 593, endPoint x: 1066, endPoint y: 536, distance: 57.2
click at [1066, 536] on div "Shared Conference Room Oboro 20 7 [PERSON_NAME] 14 7 Une 8 7 Uroko 8 7 Usu 8 7 …" at bounding box center [926, 572] width 3143 height 312
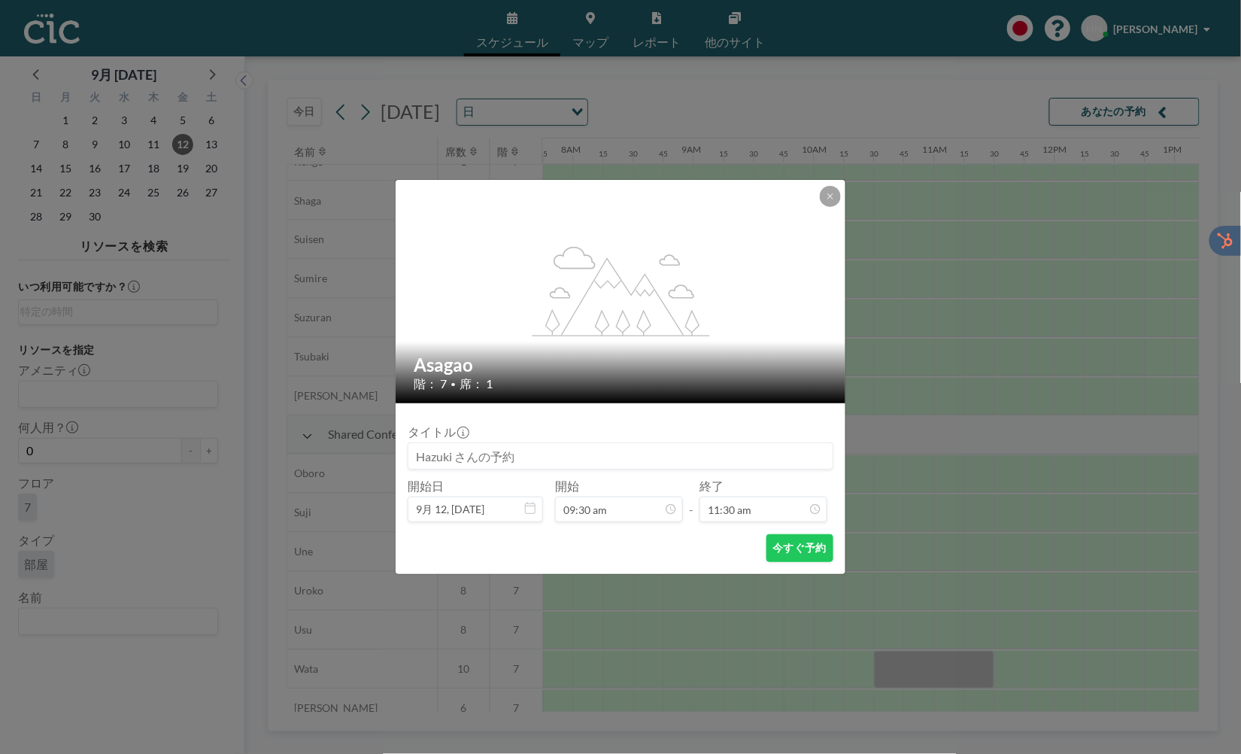
click at [1066, 536] on div "flex-grow: 1.2; Asagao 階： 7 • 席： 1 タイトル 開始日 9月 12, [DATE] 開始 09:30 am - 終了 11:3…" at bounding box center [620, 377] width 1241 height 754
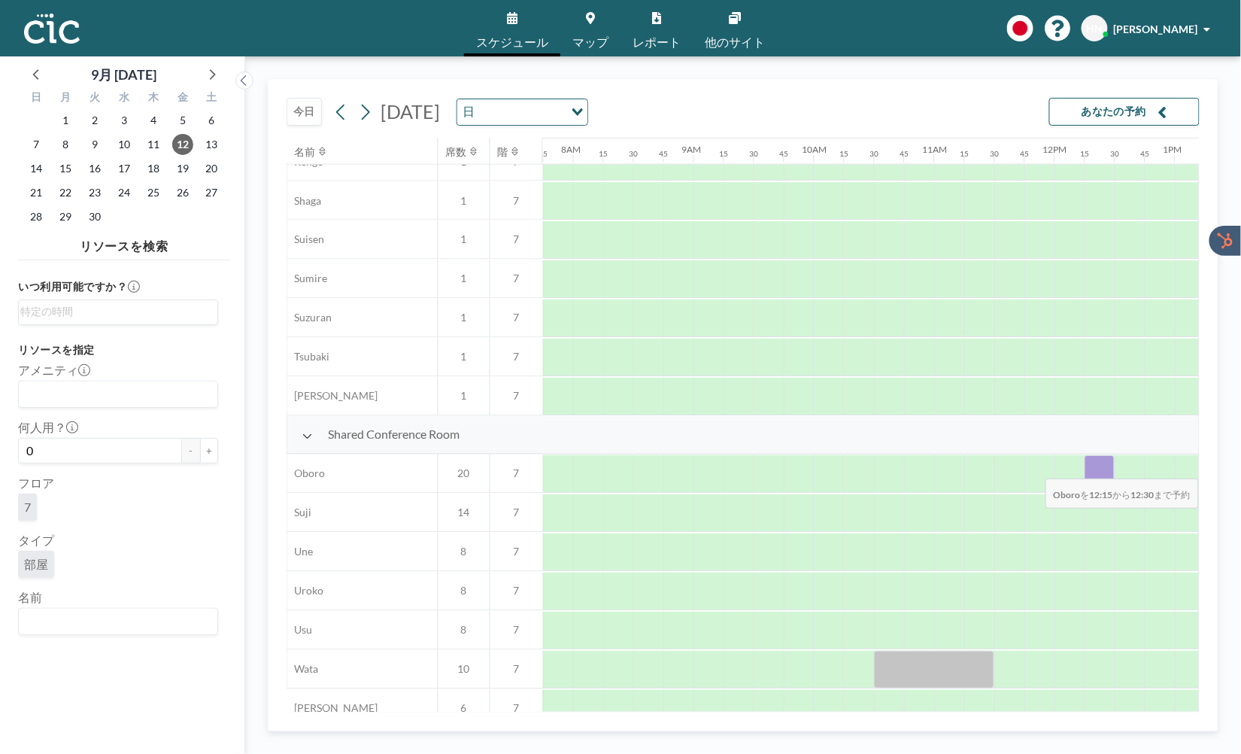
click at [1101, 469] on div at bounding box center [1099, 474] width 30 height 38
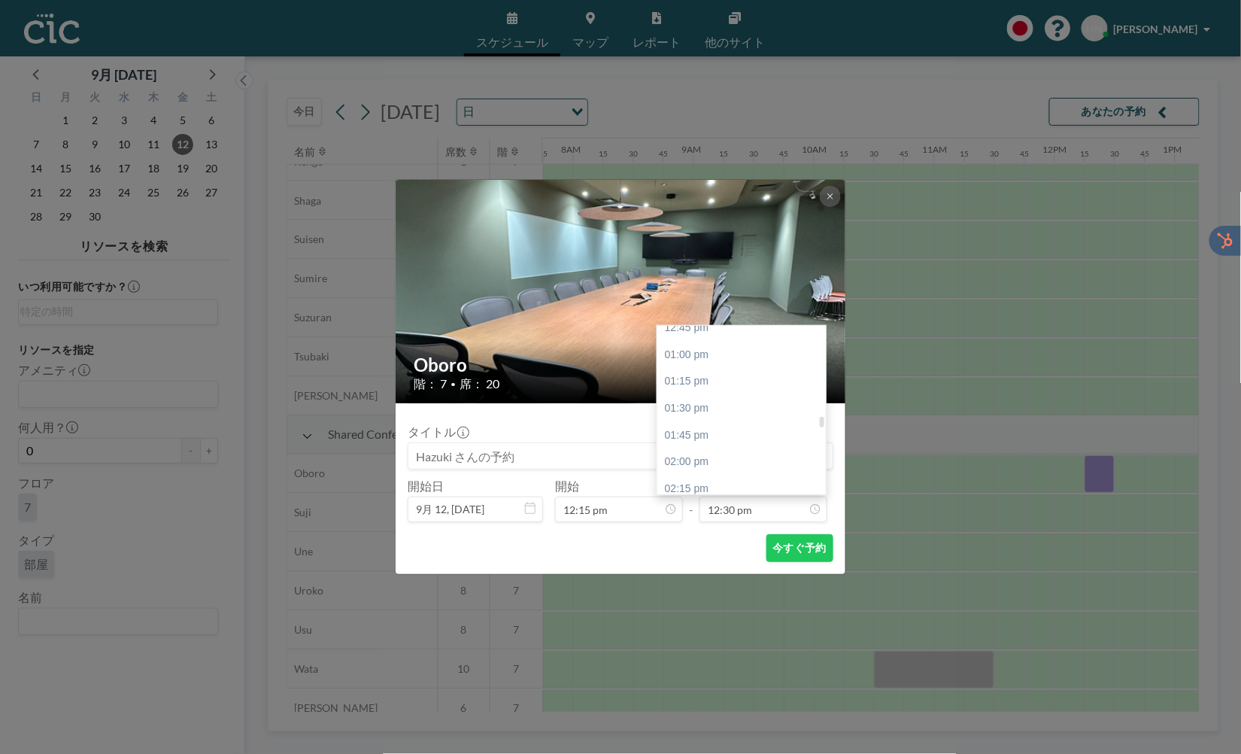
scroll to position [1387, 0]
click at [823, 421] on div at bounding box center [822, 422] width 5 height 11
click at [738, 457] on div "02:00 pm" at bounding box center [741, 450] width 168 height 27
type input "02:00 pm"
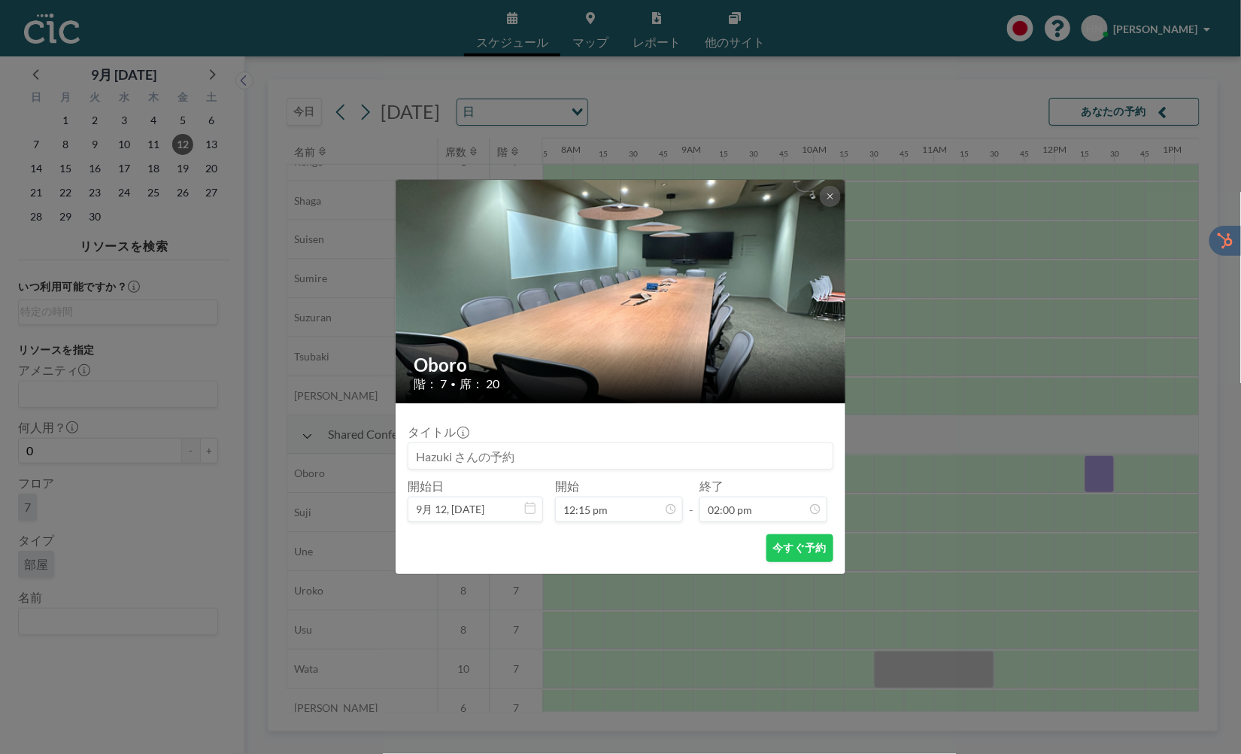
click at [738, 458] on input at bounding box center [620, 456] width 424 height 26
click at [490, 446] on input at bounding box center [620, 456] width 424 height 26
click at [470, 459] on input at bounding box center [620, 456] width 424 height 26
drag, startPoint x: 479, startPoint y: 458, endPoint x: 418, endPoint y: 462, distance: 61.1
click at [418, 462] on input at bounding box center [620, 456] width 424 height 26
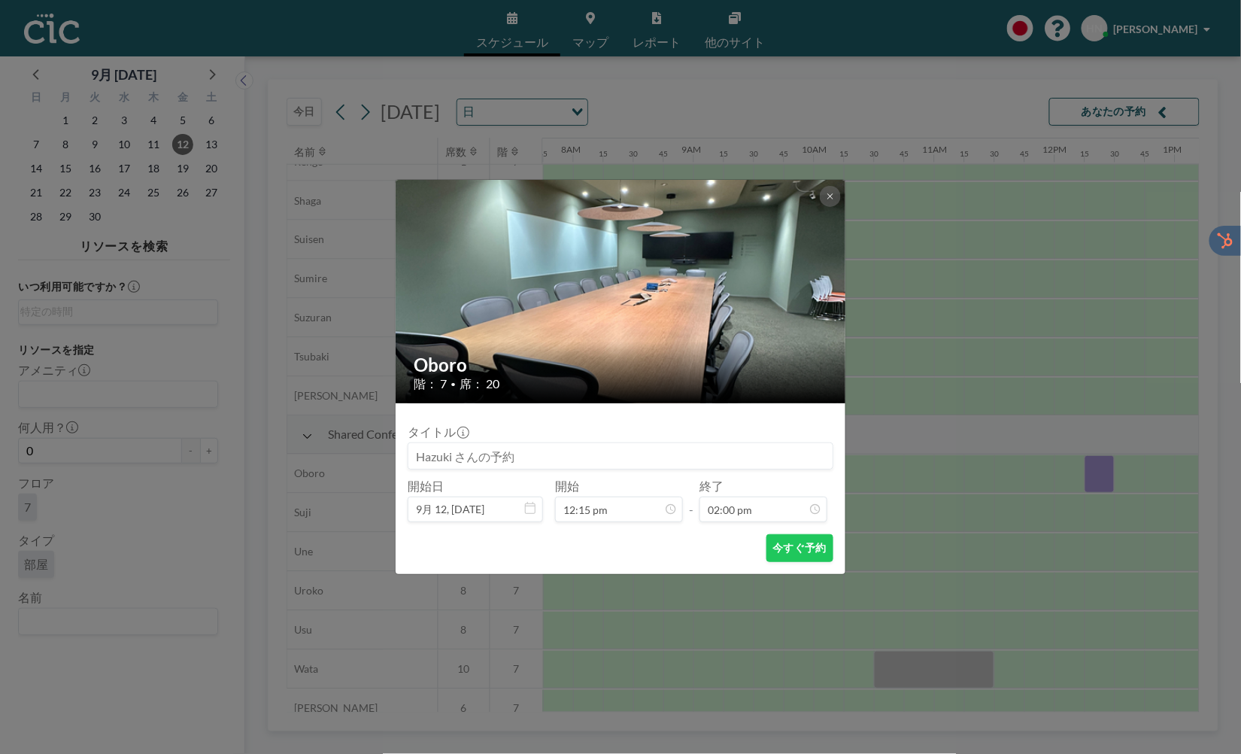
drag, startPoint x: 418, startPoint y: 462, endPoint x: 514, endPoint y: 459, distance: 96.3
click at [514, 459] on input at bounding box center [620, 456] width 424 height 26
click at [543, 457] on input at bounding box center [620, 456] width 424 height 26
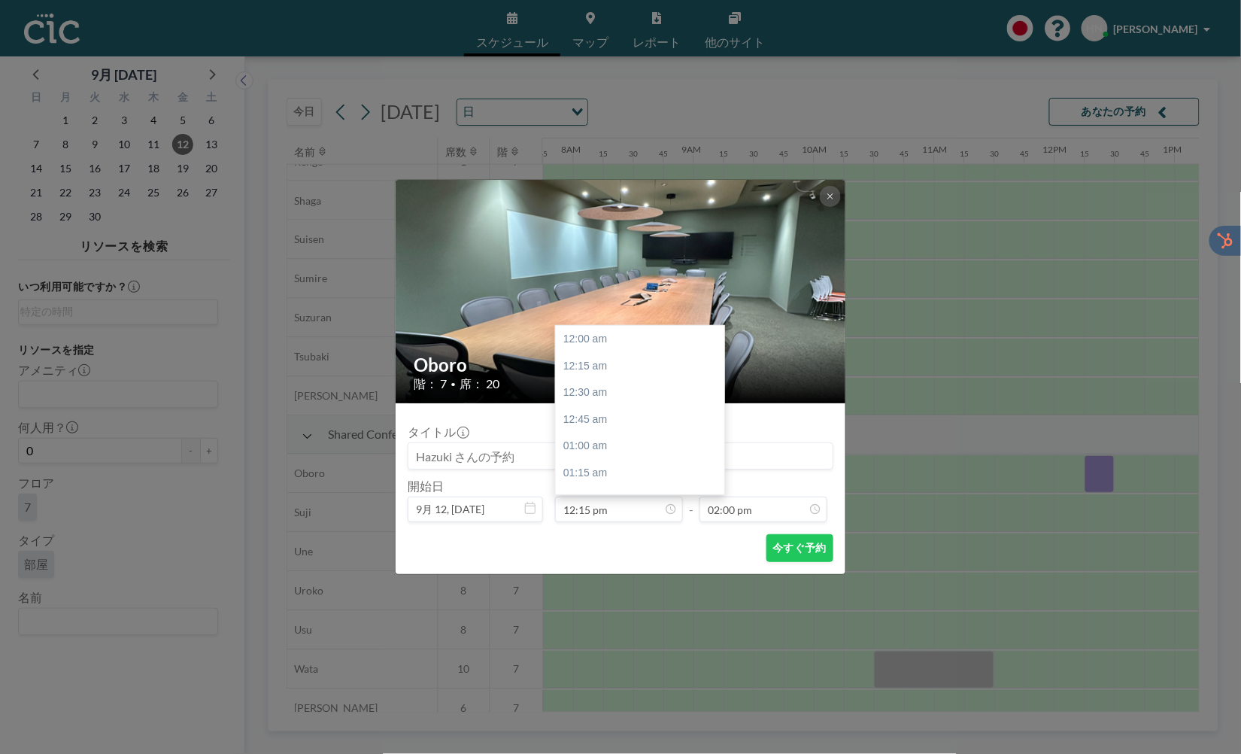
scroll to position [1312, 0]
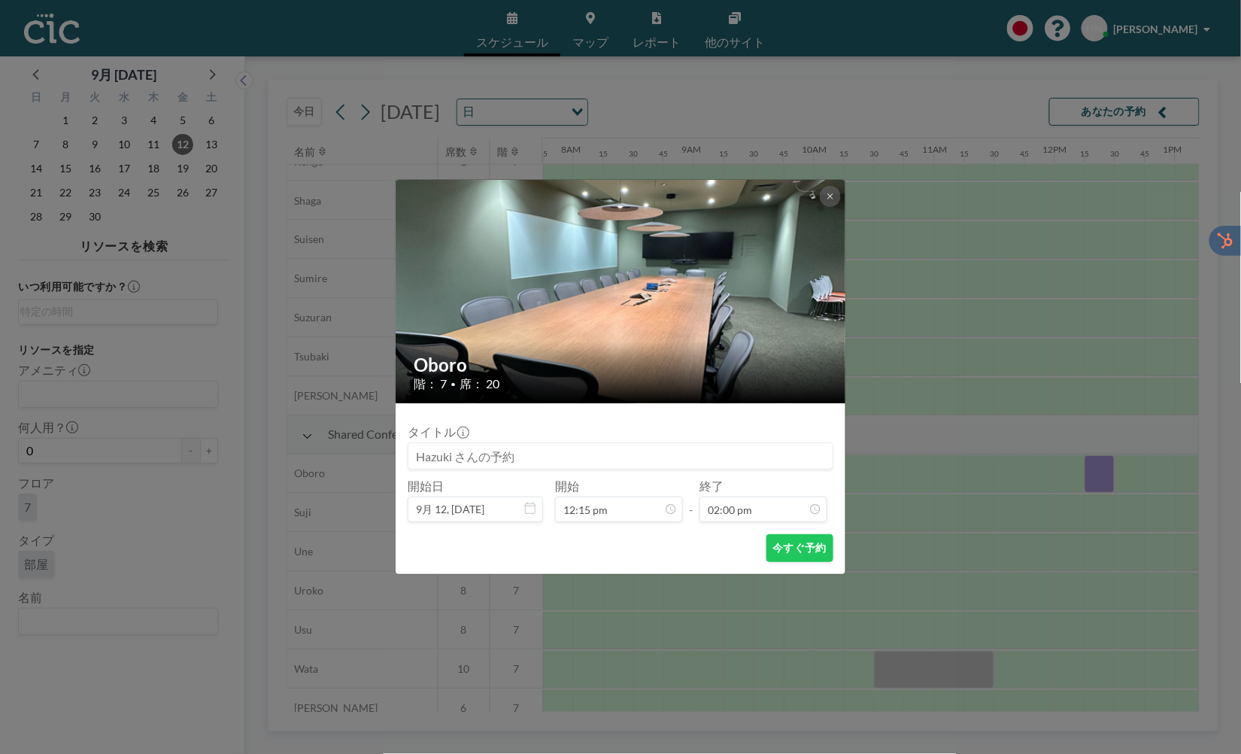
click at [484, 556] on div "今すぐ予約" at bounding box center [621, 548] width 426 height 28
click at [812, 546] on button "今すぐ予約" at bounding box center [799, 548] width 67 height 28
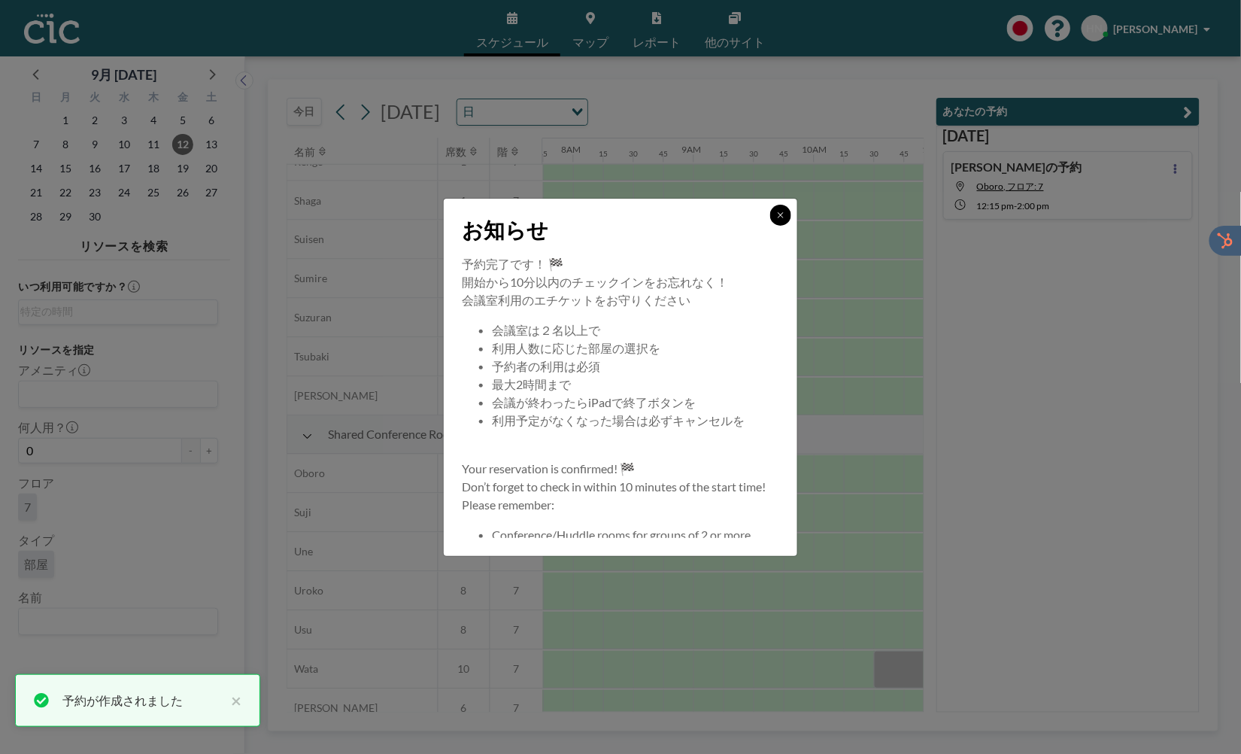
click at [781, 217] on icon at bounding box center [780, 215] width 9 height 9
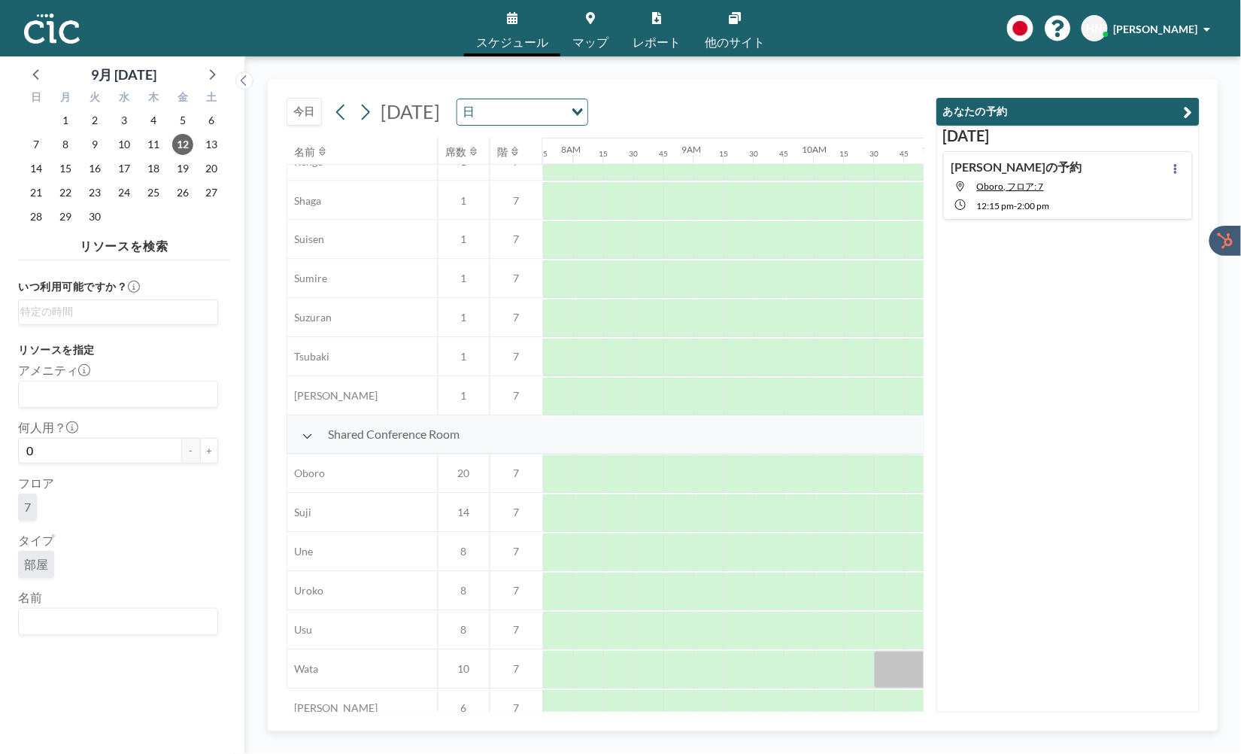
scroll to position [842, 933]
